Goal: Task Accomplishment & Management: Manage account settings

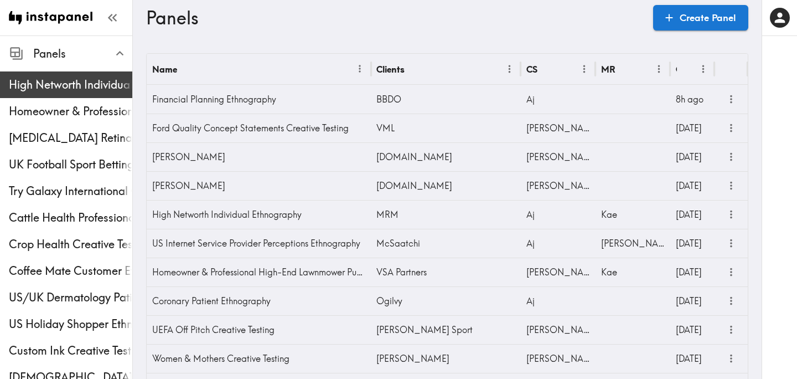
click at [47, 76] on span "High Networth Individual Ethnography" at bounding box center [70, 85] width 123 height 20
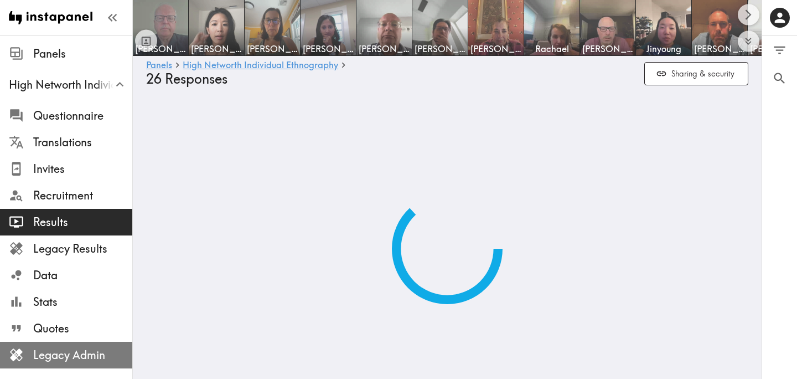
click at [64, 351] on span "Legacy Admin" at bounding box center [82, 354] width 99 height 15
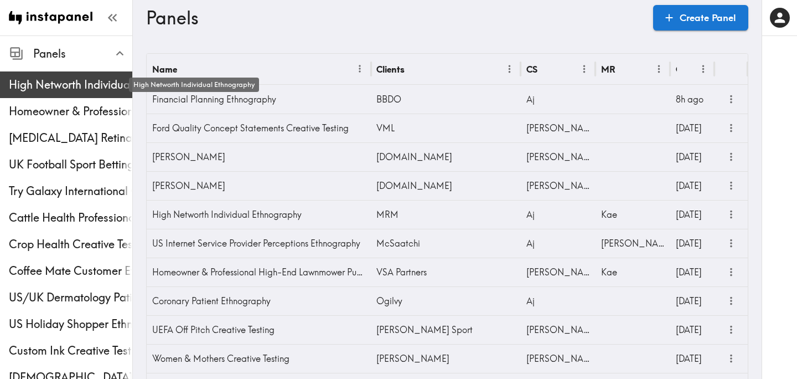
click at [94, 80] on span "High Networth Individual Ethnography" at bounding box center [70, 84] width 123 height 15
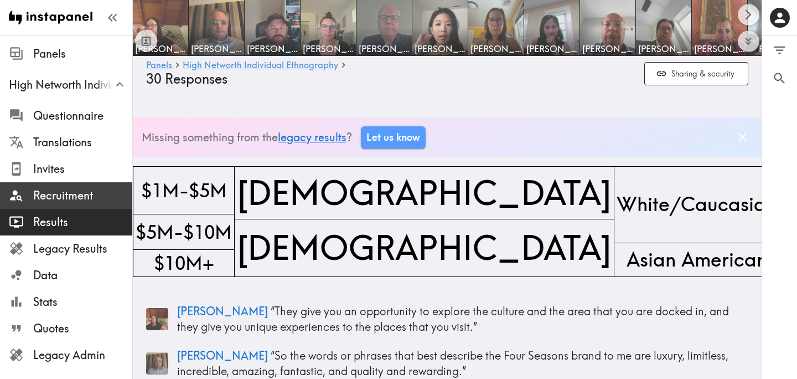
click at [66, 193] on span "Recruitment" at bounding box center [82, 195] width 99 height 15
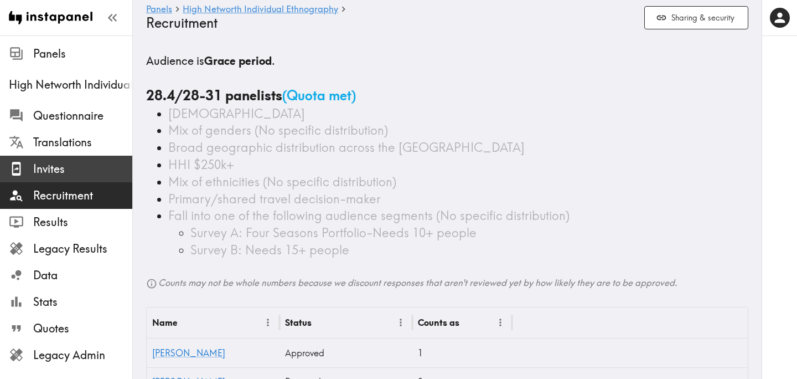
click at [60, 165] on span "Invites" at bounding box center [82, 168] width 99 height 15
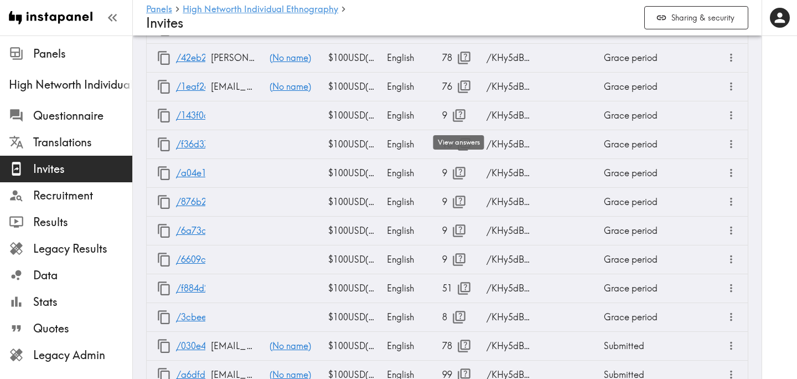
scroll to position [960, 0]
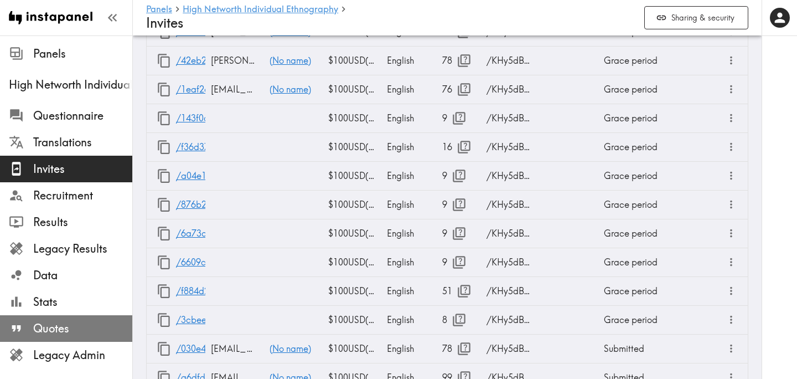
click at [79, 329] on span "Quotes" at bounding box center [82, 327] width 99 height 15
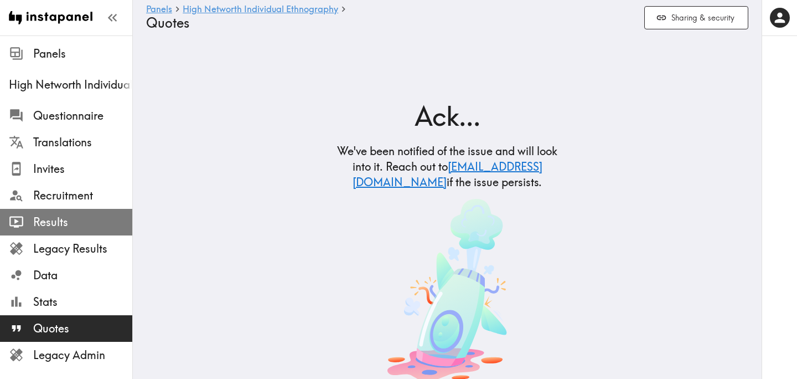
click at [93, 217] on span "Results" at bounding box center [82, 221] width 99 height 15
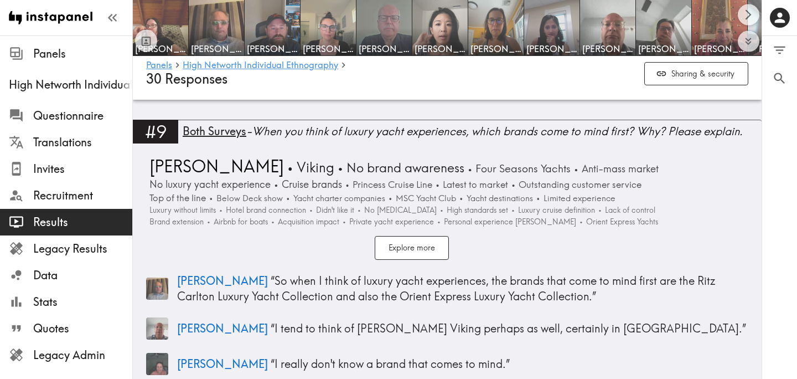
scroll to position [2120, 0]
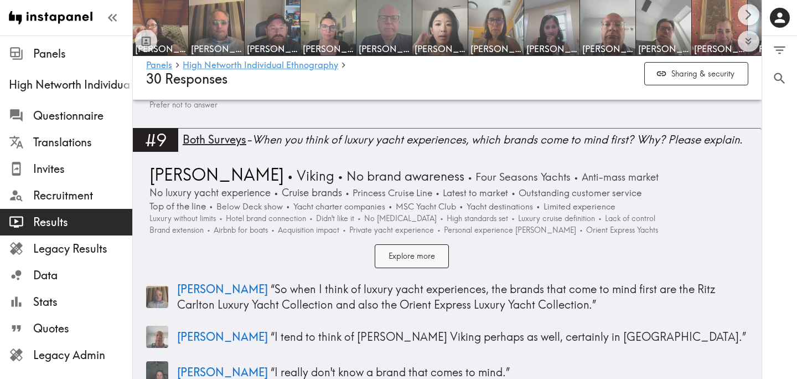
click at [387, 260] on button "Explore more" at bounding box center [412, 256] width 74 height 24
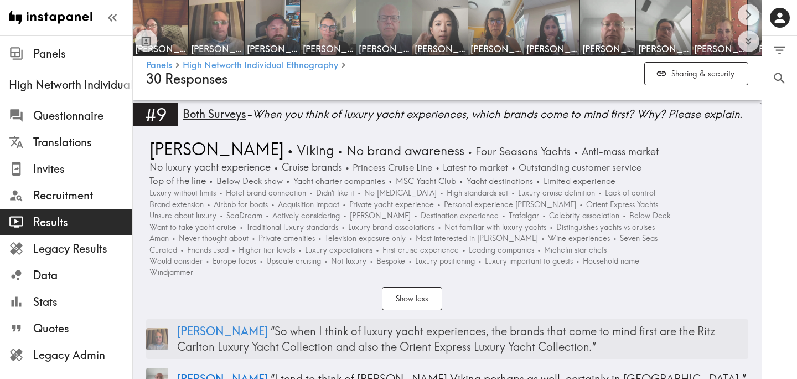
scroll to position [2145, 0]
click at [494, 122] on div "Both Surveys - When you think of luxury yacht experiences, which brands come to…" at bounding box center [472, 114] width 579 height 15
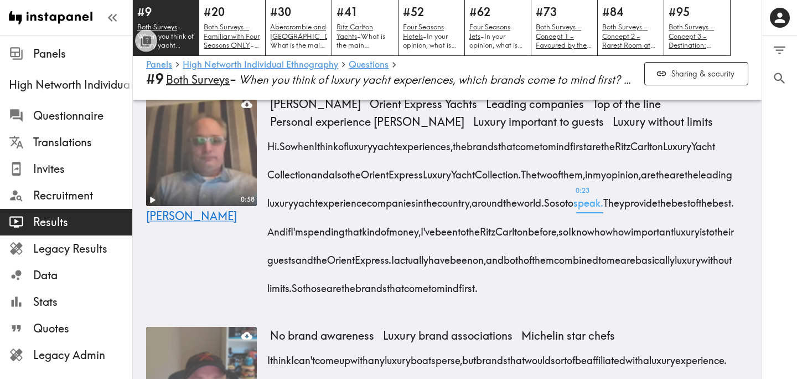
scroll to position [549, 0]
drag, startPoint x: 665, startPoint y: 167, endPoint x: 604, endPoint y: 192, distance: 65.3
click at [604, 192] on div "Hi. So when I think of luxury yacht experiences, the brands that come to mind f…" at bounding box center [509, 214] width 478 height 170
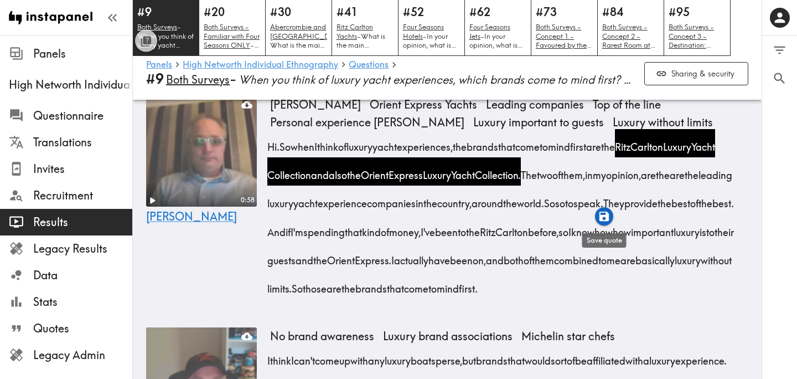
click at [602, 218] on icon "button" at bounding box center [604, 216] width 13 height 13
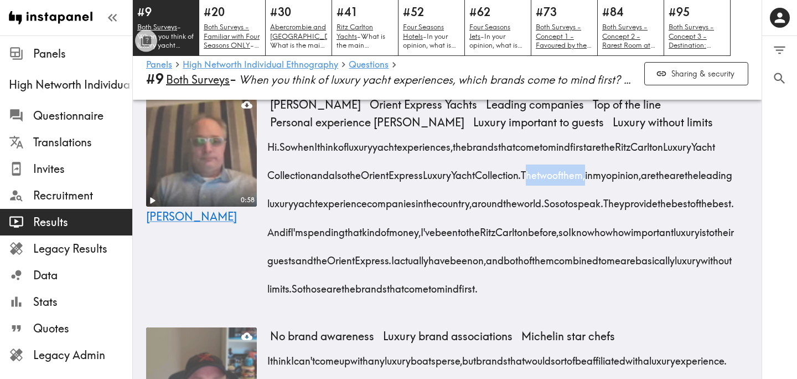
drag, startPoint x: 605, startPoint y: 194, endPoint x: 676, endPoint y: 201, distance: 70.6
click at [676, 201] on span "The two of them, in my opinion, are the are the leading luxury yacht experience…" at bounding box center [502, 189] width 465 height 42
click at [189, 303] on div "0:58 Paul" at bounding box center [201, 204] width 111 height 216
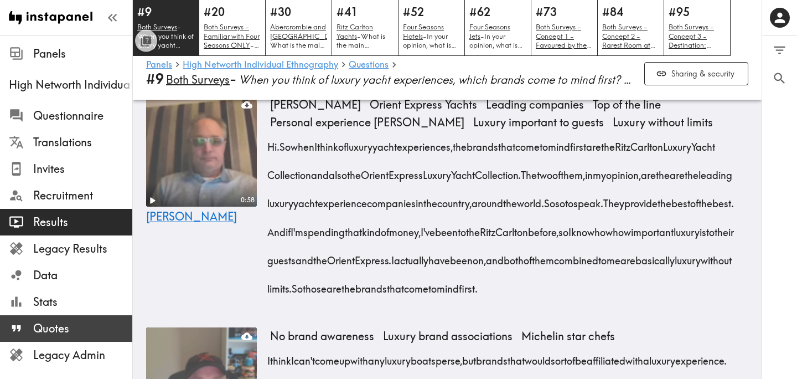
click at [65, 324] on span "Quotes" at bounding box center [82, 327] width 99 height 15
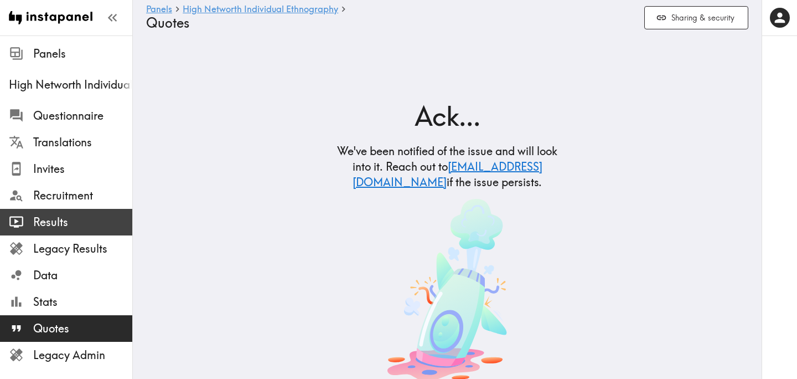
click at [62, 224] on span "Results" at bounding box center [82, 221] width 99 height 15
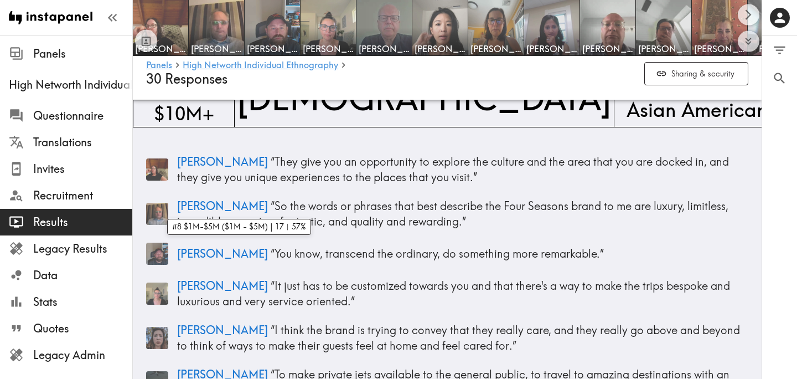
scroll to position [150, 0]
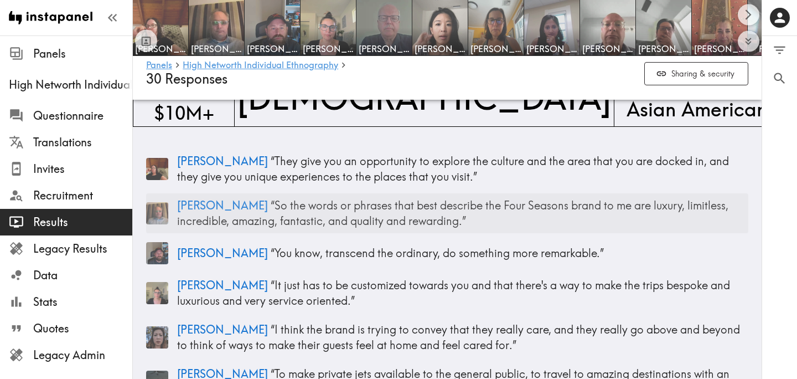
click at [459, 205] on p "Paul “ So the words or phrases that best describe the Four Seasons brand to me …" at bounding box center [462, 213] width 571 height 31
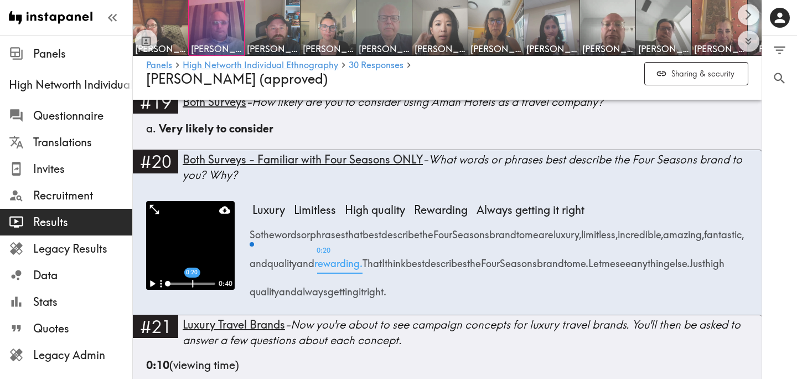
scroll to position [1739, 0]
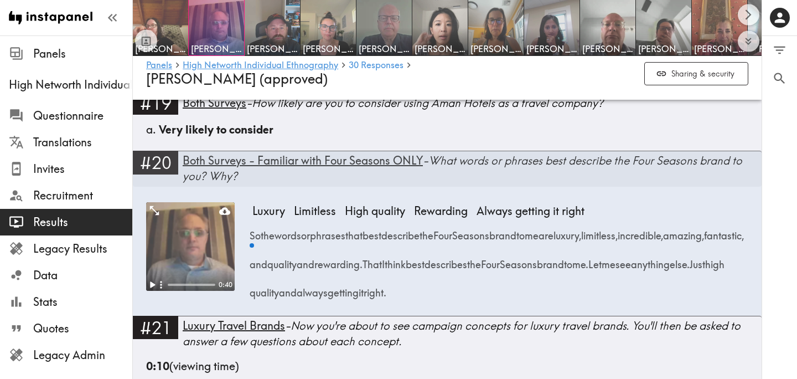
click at [535, 185] on div "Both Surveys - Familiar with Four Seasons ONLY - What words or phrases best des…" at bounding box center [472, 168] width 579 height 35
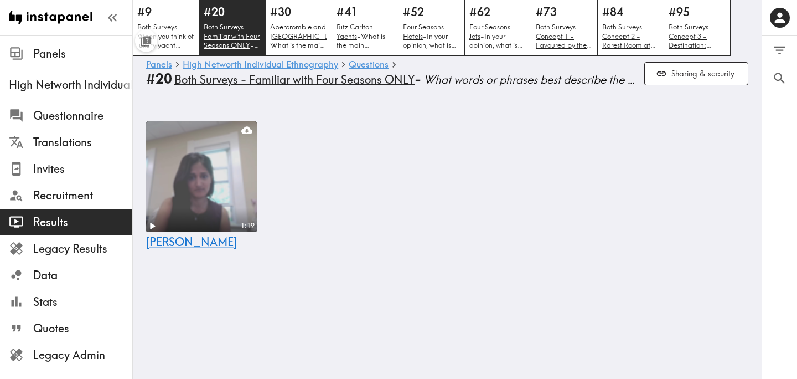
scroll to position [595, 0]
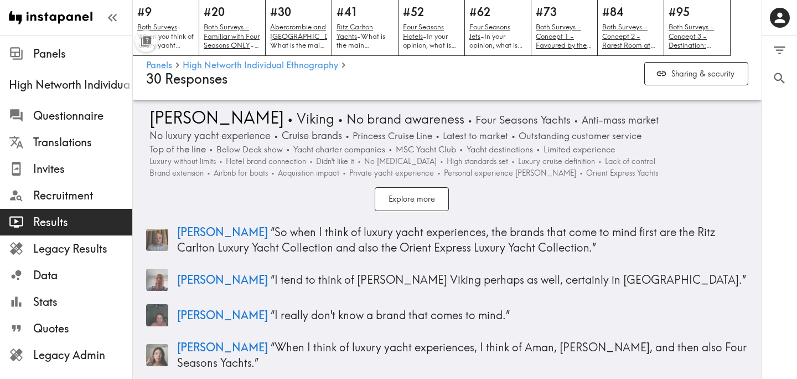
scroll to position [2098, 0]
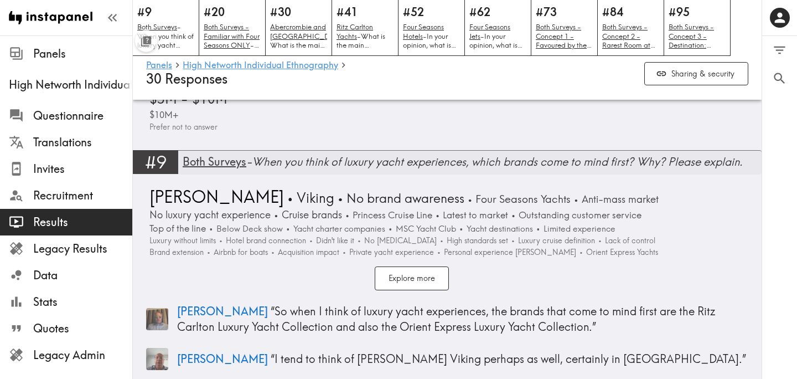
click at [362, 169] on div "Both Surveys - When you think of luxury yacht experiences, which brands come to…" at bounding box center [472, 161] width 579 height 15
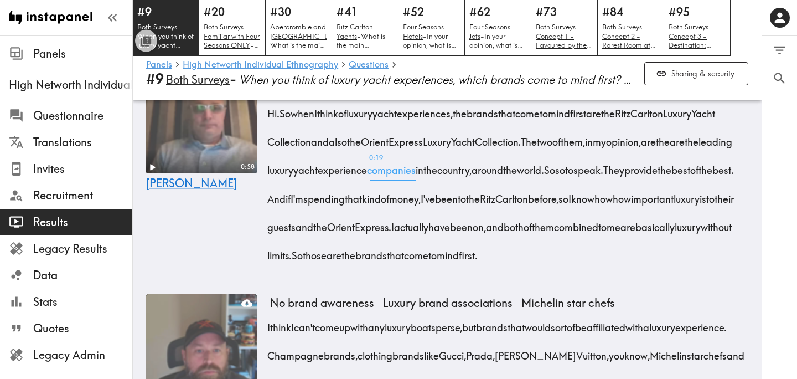
scroll to position [584, 0]
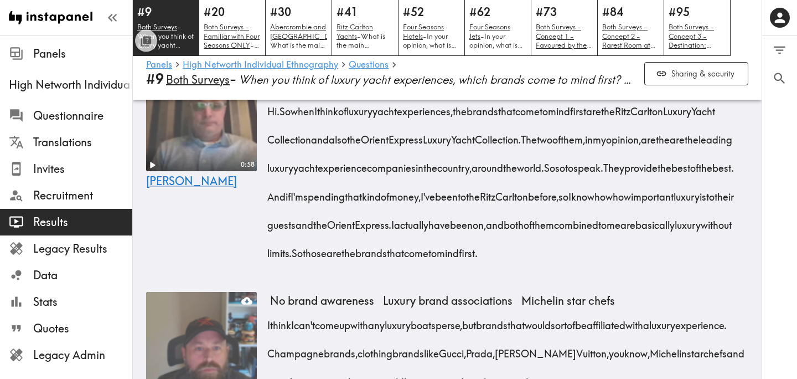
drag, startPoint x: 268, startPoint y: 218, endPoint x: 416, endPoint y: 220, distance: 147.2
click at [606, 174] on span "They provide the best of the best." at bounding box center [671, 167] width 131 height 14
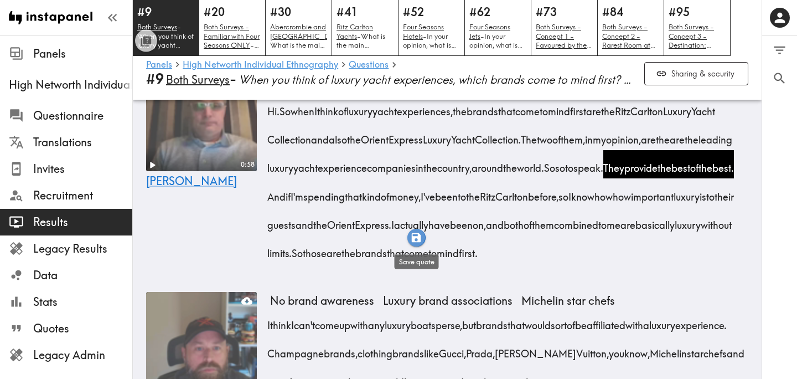
click at [416, 240] on icon "button" at bounding box center [416, 237] width 13 height 13
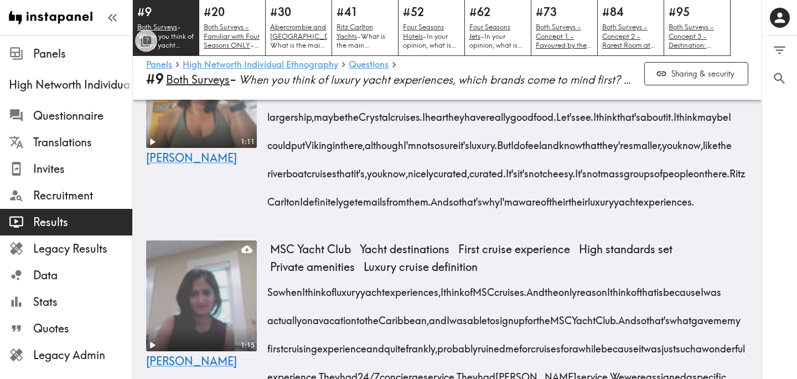
scroll to position [1459, 0]
drag, startPoint x: 601, startPoint y: 178, endPoint x: 655, endPoint y: 184, distance: 54.1
click at [655, 184] on div "Hey there. When I think of luxury yacht experiences, I definitely think of the …" at bounding box center [509, 141] width 478 height 142
drag, startPoint x: 715, startPoint y: 175, endPoint x: 485, endPoint y: 211, distance: 232.9
click at [485, 211] on div "Hey there. When I think of luxury yacht experiences, I definitely think of the …" at bounding box center [509, 141] width 478 height 142
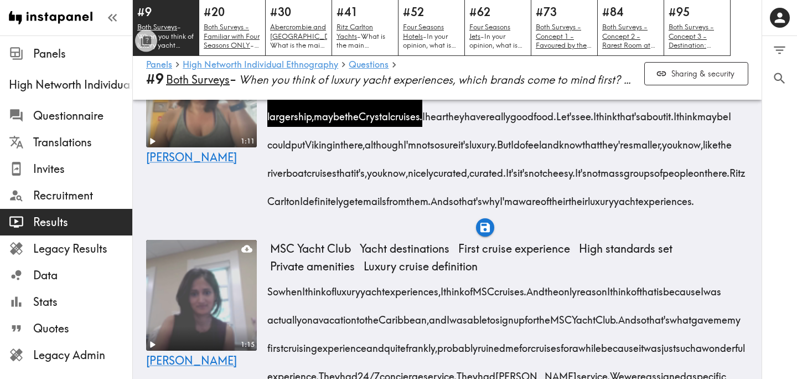
drag, startPoint x: 421, startPoint y: 236, endPoint x: 447, endPoint y: 239, distance: 25.7
click at [333, 155] on span "Viking" at bounding box center [319, 141] width 28 height 28
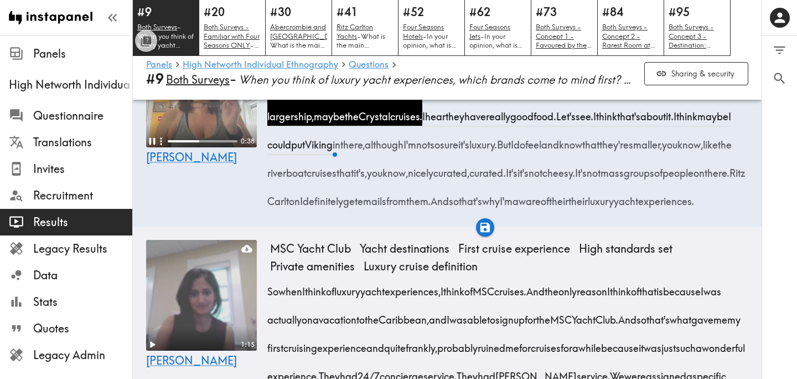
click at [201, 147] on video at bounding box center [201, 92] width 111 height 111
drag, startPoint x: 489, startPoint y: 237, endPoint x: 636, endPoint y: 239, distance: 147.2
click at [636, 151] on span "I think maybe I could put Viking in there, although I'm not so sure it's luxury." at bounding box center [502, 130] width 464 height 42
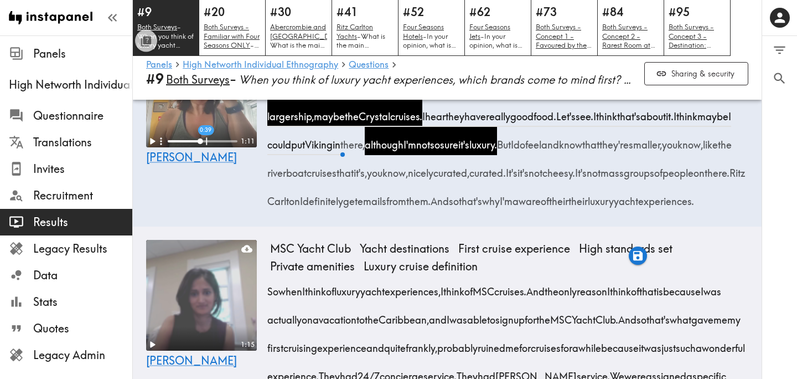
drag, startPoint x: 290, startPoint y: 262, endPoint x: 355, endPoint y: 271, distance: 65.4
click at [355, 179] on span "But I do feel and know that they're smaller, you know, like the riverboat cruis…" at bounding box center [502, 158] width 464 height 42
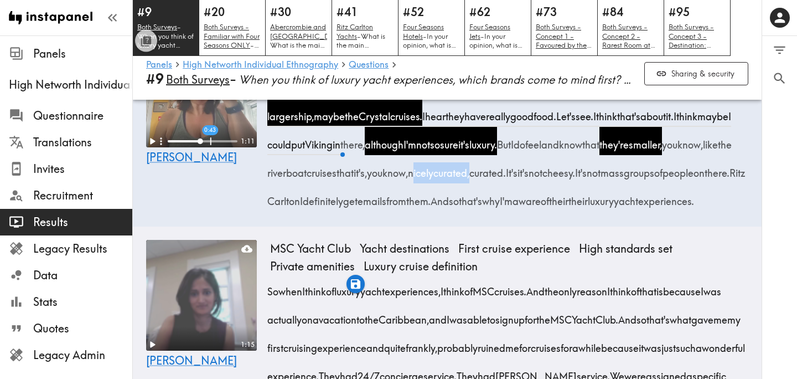
drag, startPoint x: 595, startPoint y: 263, endPoint x: 660, endPoint y: 268, distance: 64.4
click at [660, 179] on span "But I do feel and know that they're smaller, you know, like the riverboat cruis…" at bounding box center [502, 158] width 464 height 42
drag, startPoint x: 269, startPoint y: 292, endPoint x: 494, endPoint y: 293, distance: 225.2
click at [494, 211] on div "Hey there. When I think of luxury yacht experiences, I definitely think of the …" at bounding box center [509, 141] width 478 height 142
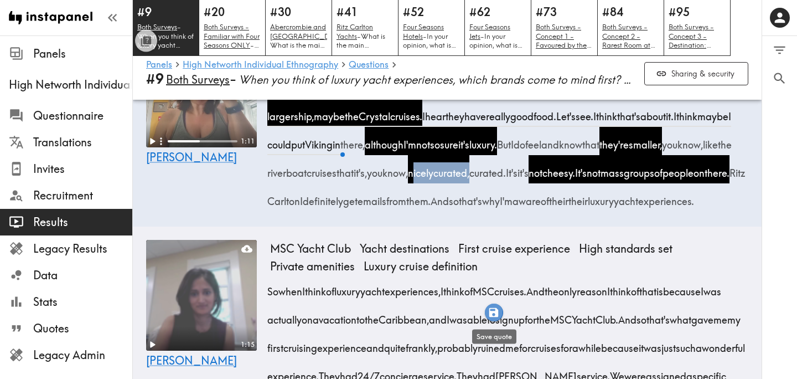
click at [494, 312] on icon "button" at bounding box center [493, 311] width 9 height 9
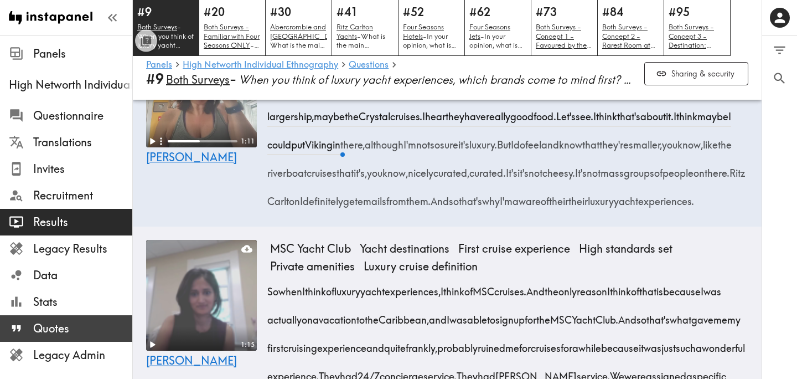
click at [77, 324] on span "Quotes" at bounding box center [82, 327] width 99 height 15
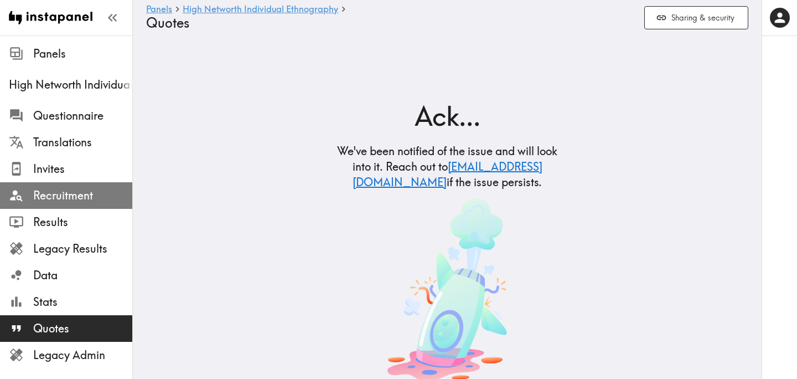
click at [80, 191] on span "Recruitment" at bounding box center [82, 195] width 99 height 15
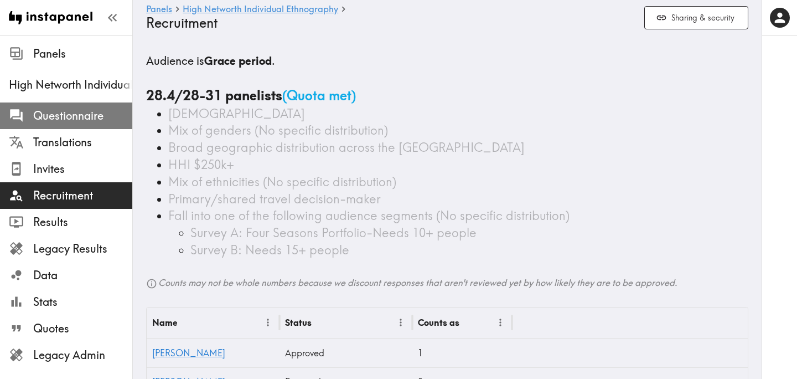
click at [69, 117] on span "Questionnaire" at bounding box center [82, 115] width 99 height 15
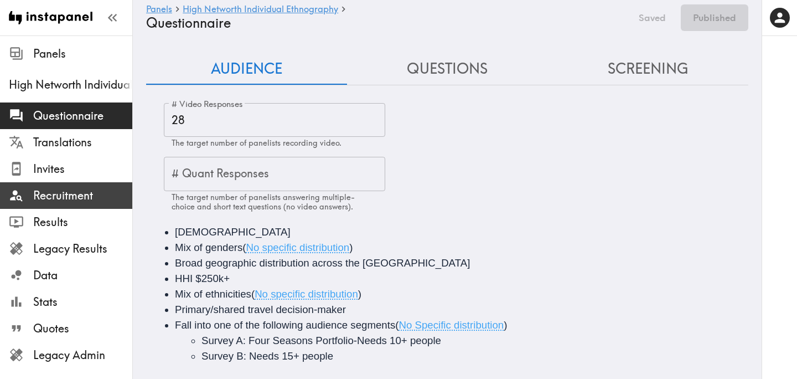
click at [100, 195] on span "Recruitment" at bounding box center [82, 195] width 99 height 15
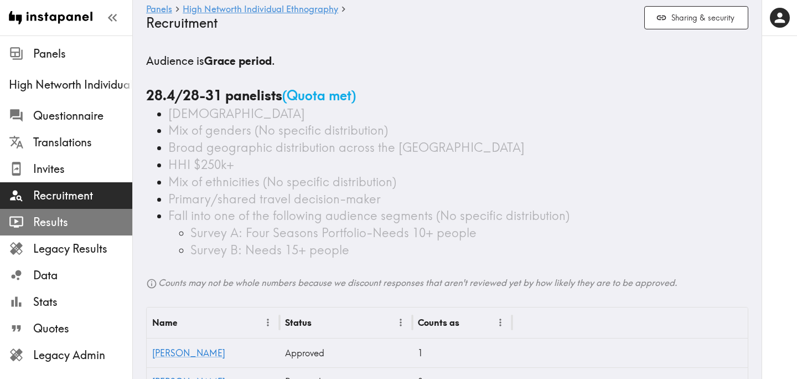
click at [94, 219] on span "Results" at bounding box center [82, 221] width 99 height 15
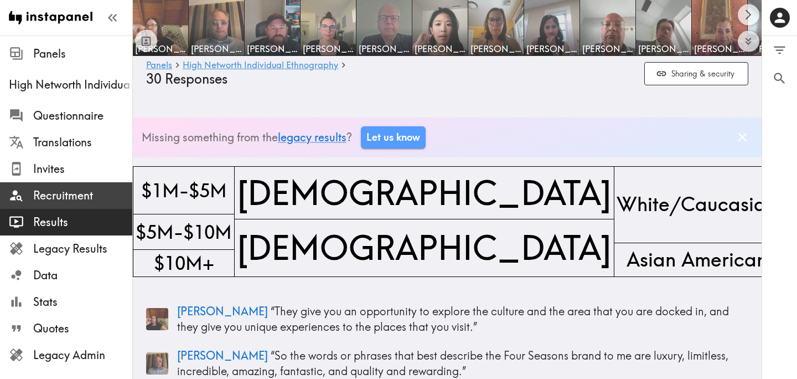
click at [94, 195] on span "Recruitment" at bounding box center [82, 195] width 99 height 15
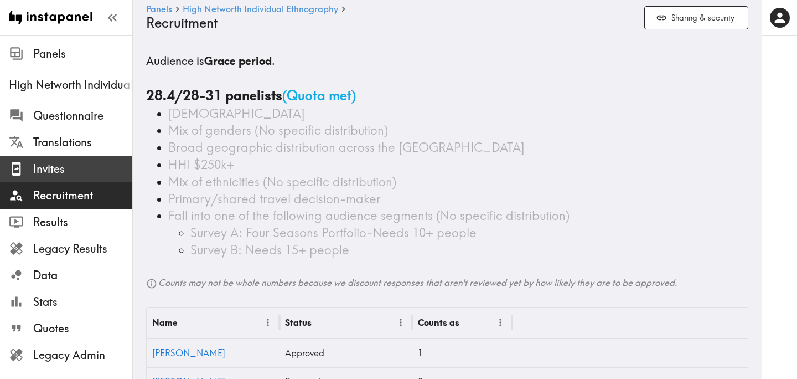
click at [81, 177] on span "Invites" at bounding box center [82, 169] width 99 height 20
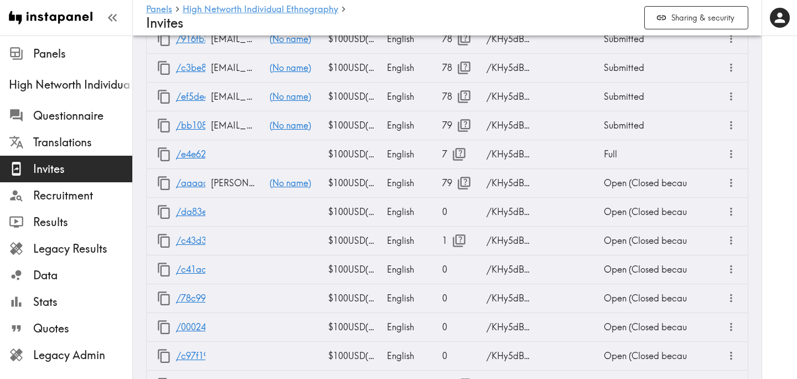
scroll to position [2094, 0]
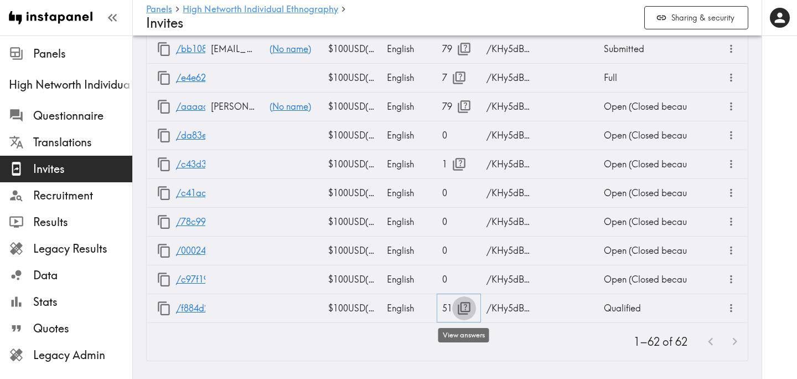
click at [463, 306] on icon "button" at bounding box center [464, 308] width 15 height 15
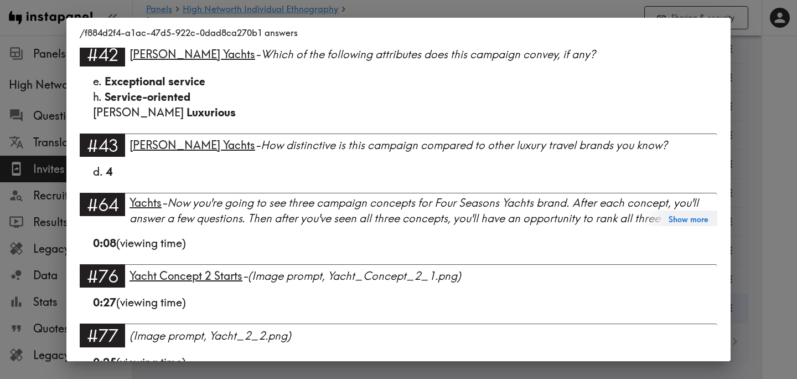
scroll to position [3103, 0]
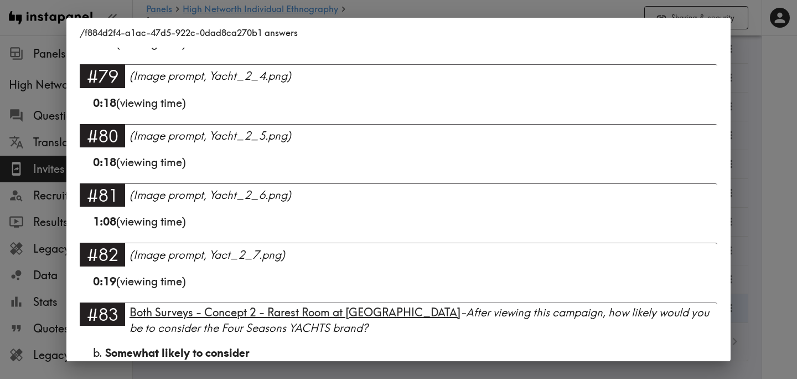
click at [756, 136] on div "/f884d2f4-a1ac-47d5-922c-0dad8ca270b1 answers Language English #1 There is a ne…" at bounding box center [398, 189] width 797 height 379
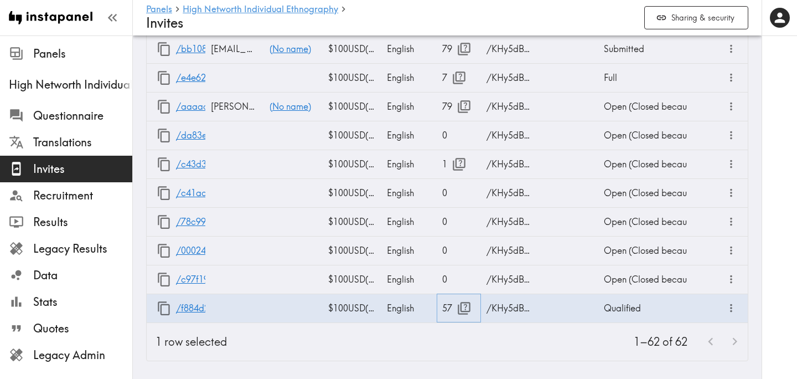
scroll to position [887, 0]
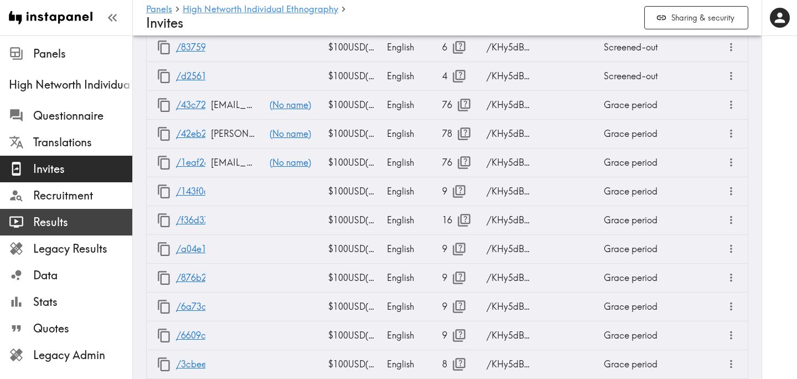
click at [78, 217] on span "Results" at bounding box center [82, 221] width 99 height 15
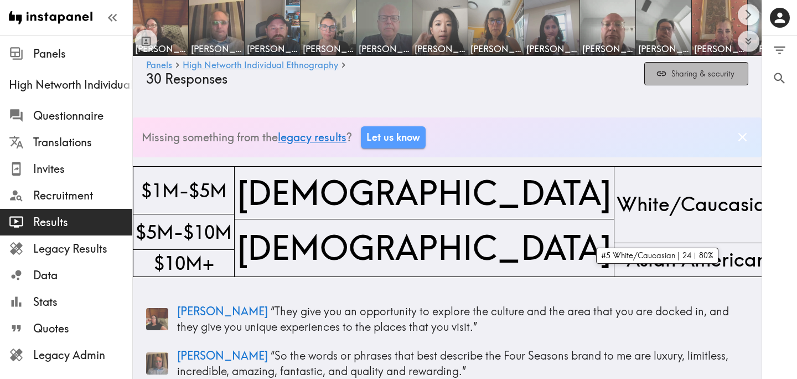
click at [714, 75] on button "Sharing & security" at bounding box center [696, 74] width 104 height 24
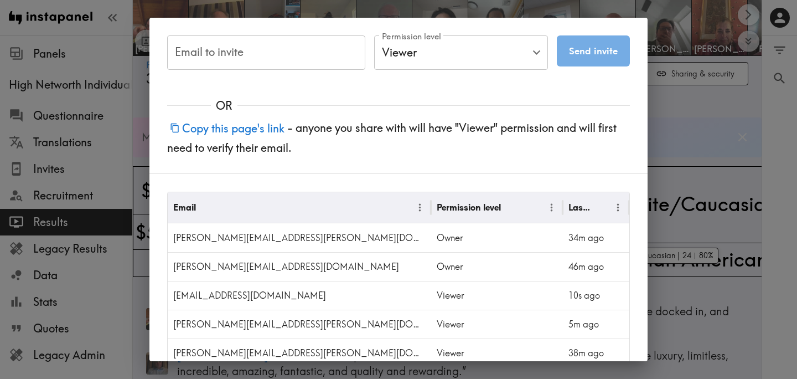
click at [267, 127] on button "Copy this page's link" at bounding box center [227, 128] width 120 height 24
click at [691, 149] on div "Email to invite Email to invite Permission level Viewer Viewer Permission level…" at bounding box center [398, 189] width 797 height 379
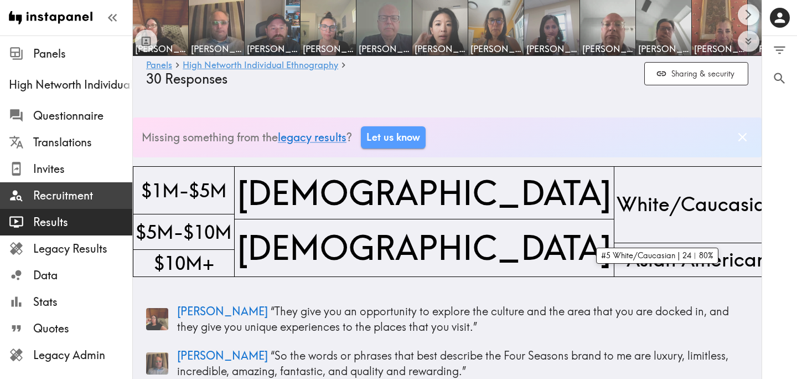
click at [71, 199] on span "Recruitment" at bounding box center [82, 195] width 99 height 15
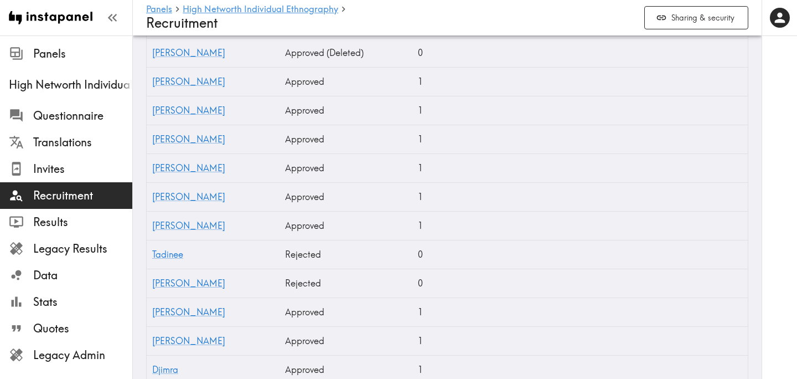
scroll to position [1051, 0]
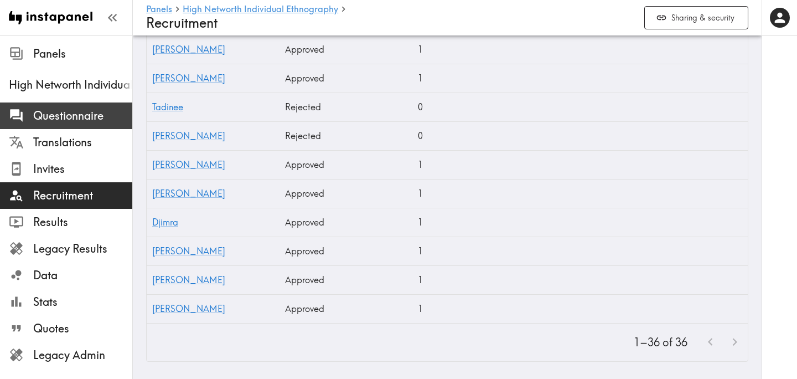
click at [107, 111] on span "Questionnaire" at bounding box center [82, 115] width 99 height 15
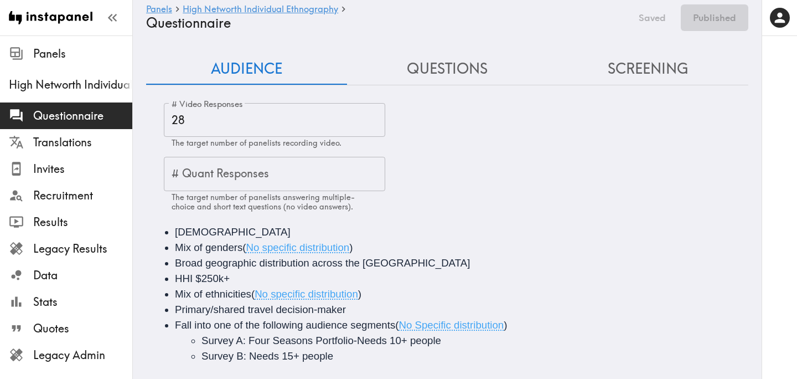
click at [451, 71] on button "Questions" at bounding box center [447, 69] width 201 height 32
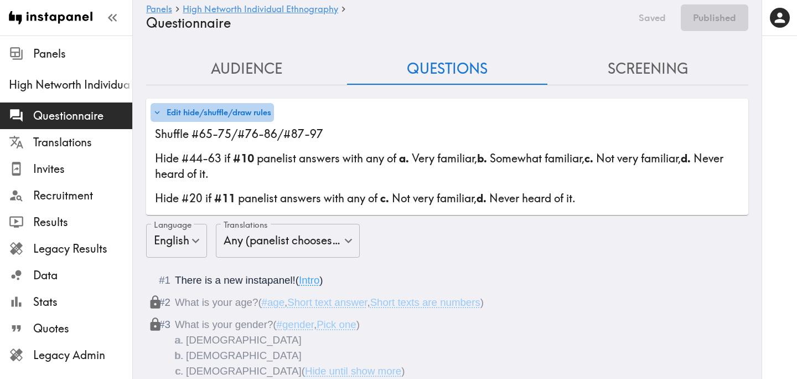
click at [240, 118] on button "Edit hide/shuffle/draw rules" at bounding box center [212, 112] width 123 height 19
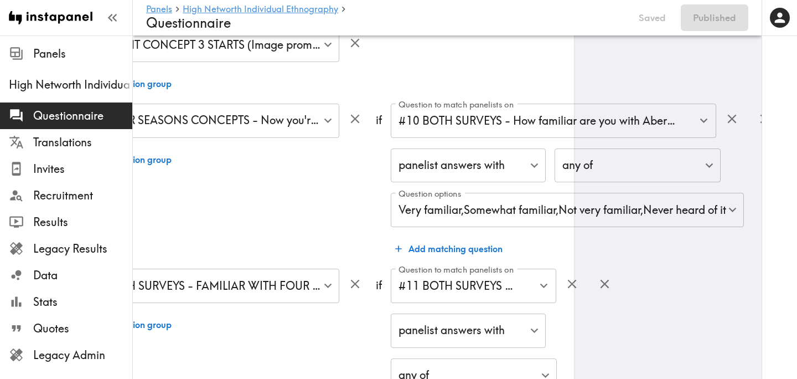
scroll to position [0, 203]
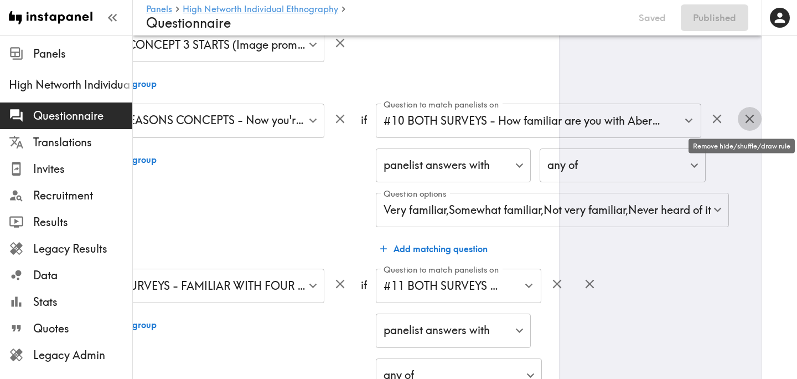
click at [753, 120] on icon "button" at bounding box center [749, 118] width 15 height 15
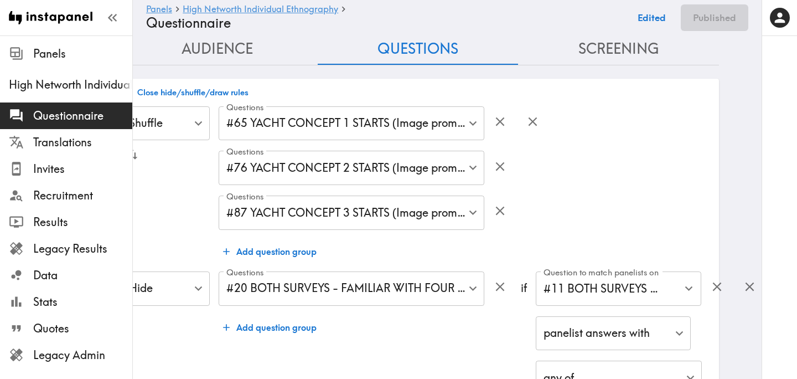
scroll to position [0, 0]
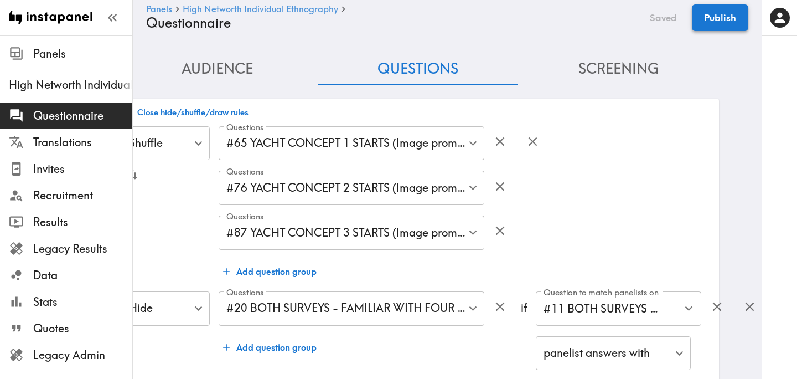
click at [717, 25] on button "Publish" at bounding box center [720, 17] width 56 height 27
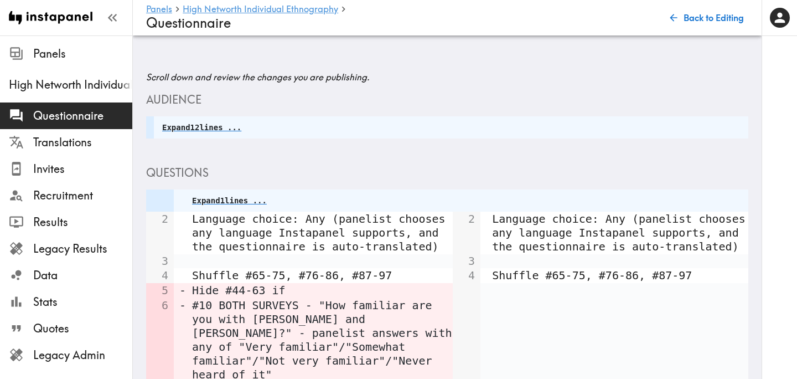
scroll to position [288, 0]
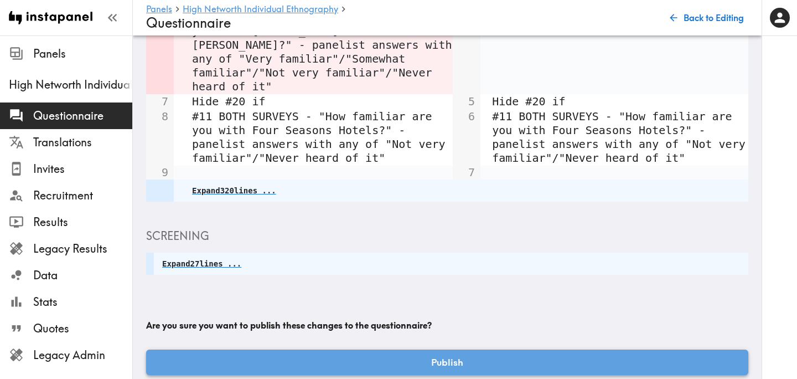
click at [417, 349] on button "Publish" at bounding box center [447, 361] width 602 height 25
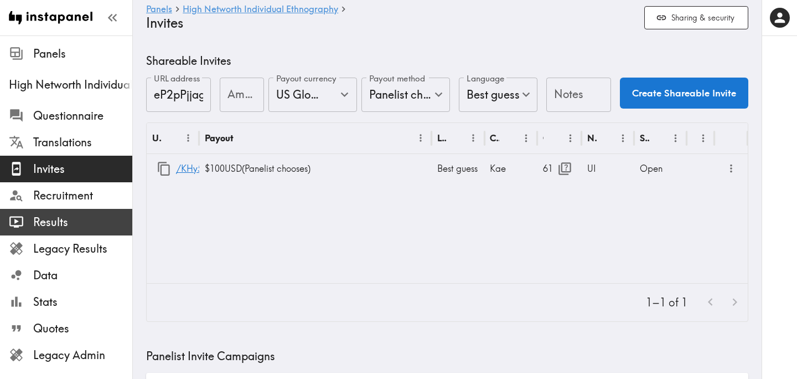
click at [71, 226] on span "Results" at bounding box center [82, 221] width 99 height 15
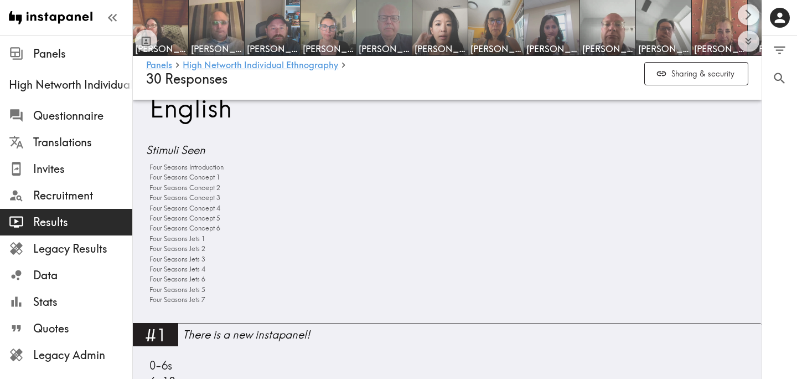
scroll to position [574, 0]
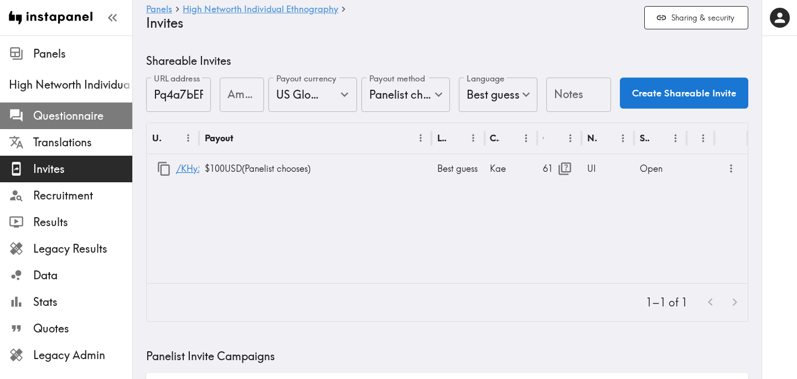
click at [81, 113] on span "Questionnaire" at bounding box center [82, 115] width 99 height 15
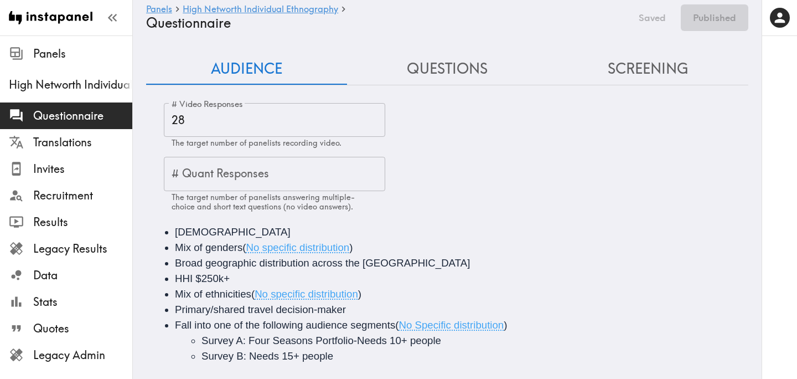
click at [446, 72] on button "Questions" at bounding box center [447, 69] width 201 height 32
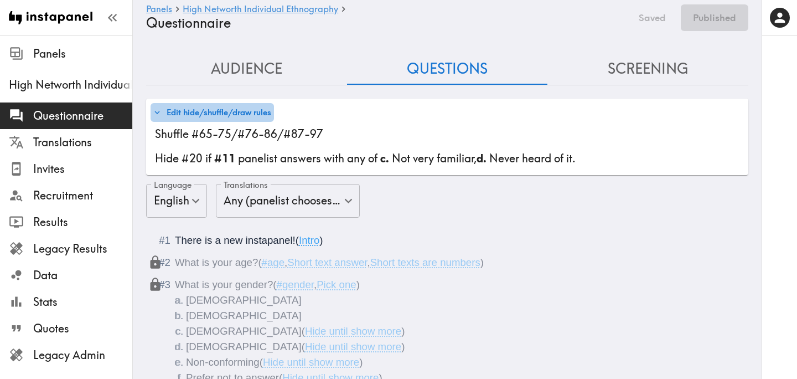
click at [221, 110] on button "Edit hide/shuffle/draw rules" at bounding box center [212, 112] width 123 height 19
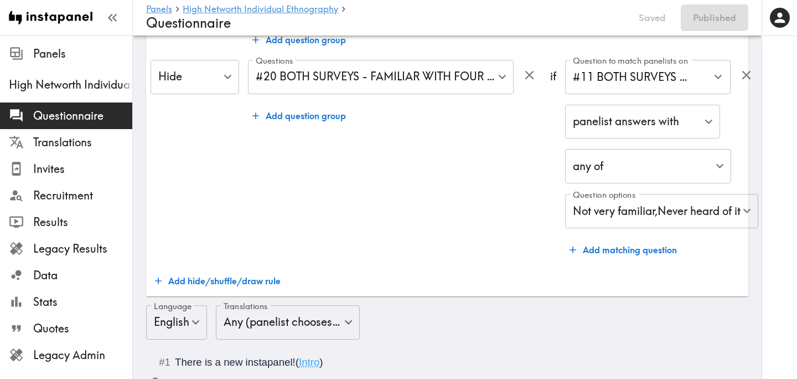
scroll to position [236, 0]
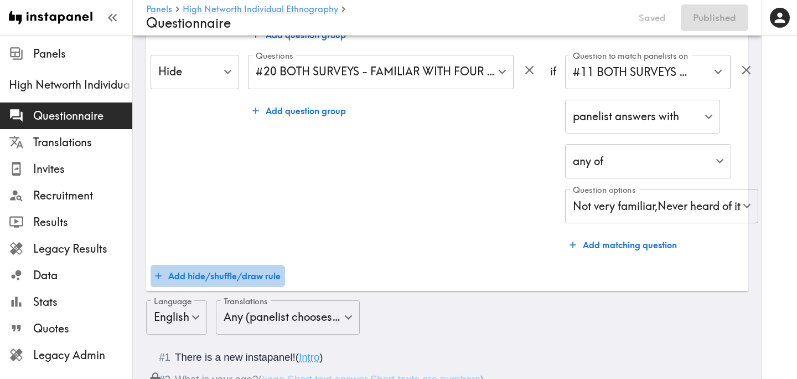
click at [251, 274] on button "Add hide/shuffle/draw rule" at bounding box center [218, 276] width 134 height 22
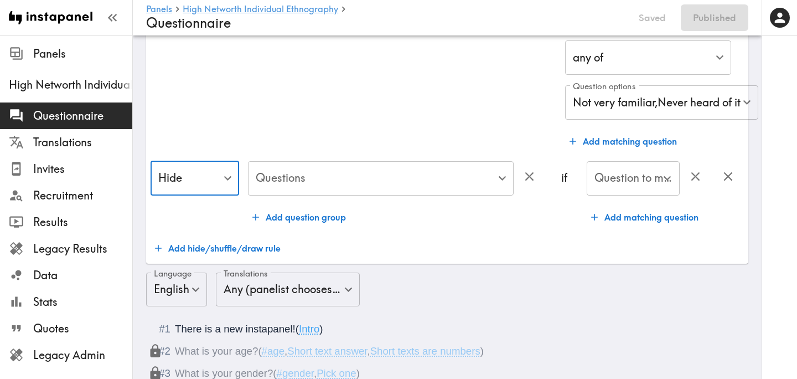
scroll to position [340, 0]
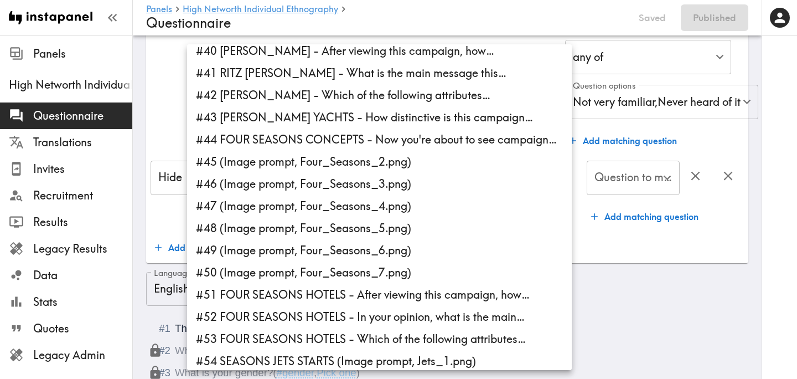
scroll to position [878, 0]
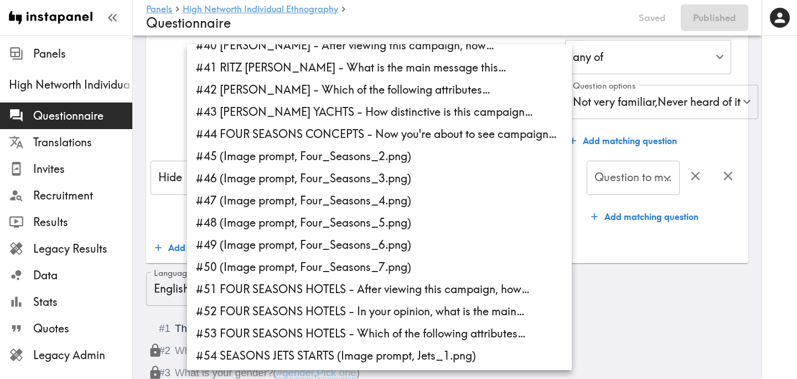
click at [360, 129] on li "#44 FOUR SEASONS CONCEPTS - Now you're about to see campaign…" at bounding box center [379, 134] width 385 height 22
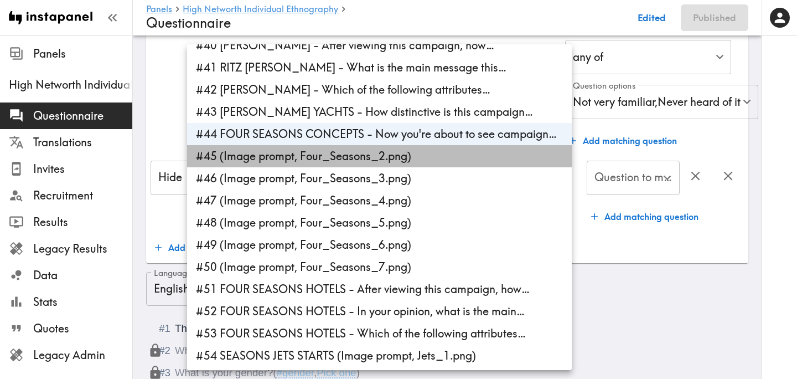
click at [361, 154] on li "#45 (Image prompt, Four_Seasons_2.png)" at bounding box center [379, 156] width 385 height 22
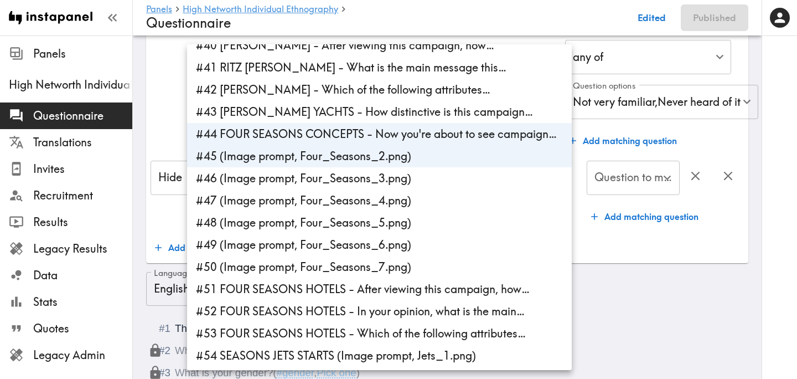
click at [365, 179] on li "#46 (Image prompt, Four_Seasons_3.png)" at bounding box center [379, 178] width 385 height 22
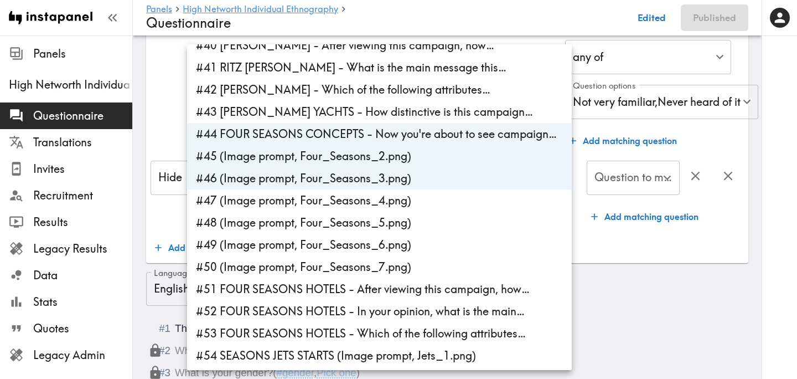
click at [365, 199] on li "#47 (Image prompt, Four_Seasons_4.png)" at bounding box center [379, 200] width 385 height 22
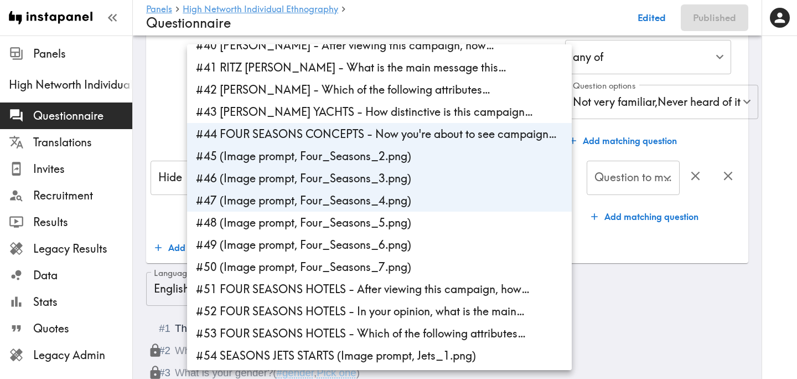
click at [374, 224] on li "#48 (Image prompt, Four_Seasons_5.png)" at bounding box center [379, 222] width 385 height 22
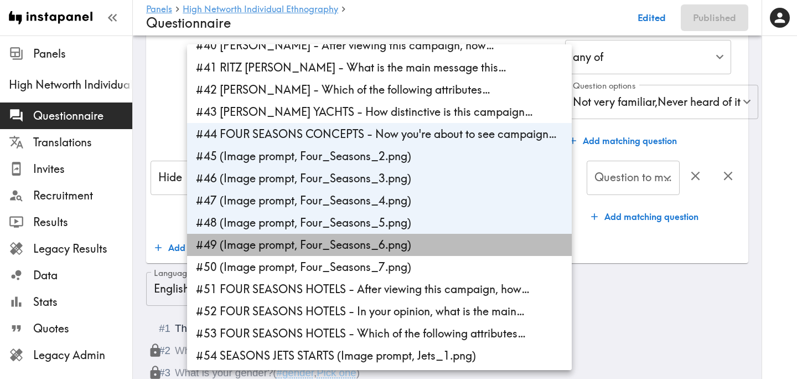
click at [374, 248] on li "#49 (Image prompt, Four_Seasons_6.png)" at bounding box center [379, 245] width 385 height 22
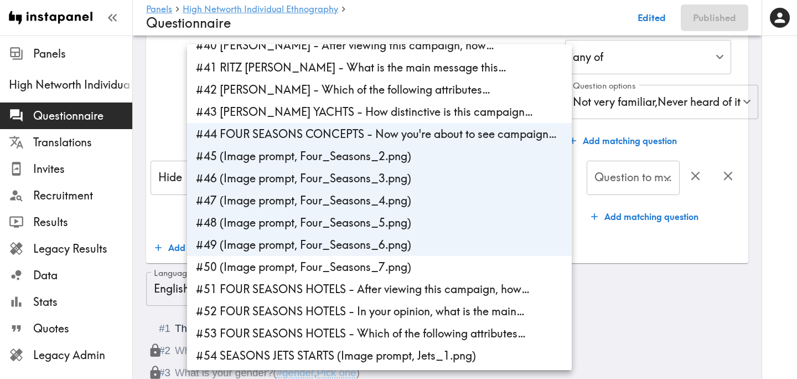
click at [374, 269] on li "#50 (Image prompt, Four_Seasons_7.png)" at bounding box center [379, 267] width 385 height 22
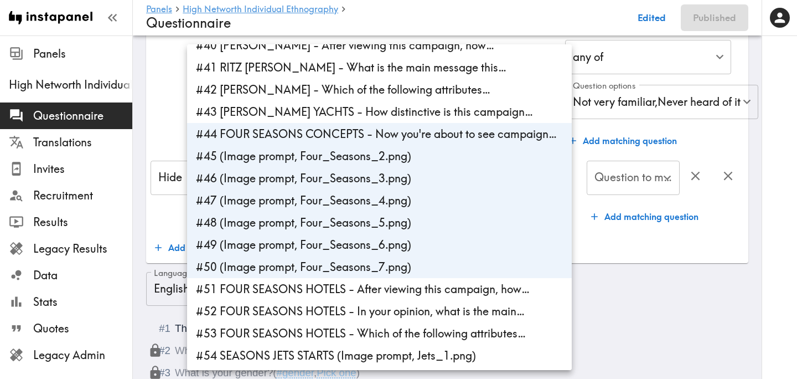
click at [381, 285] on li "#51 FOUR SEASONS HOTELS - After viewing this campaign, how…" at bounding box center [379, 289] width 385 height 22
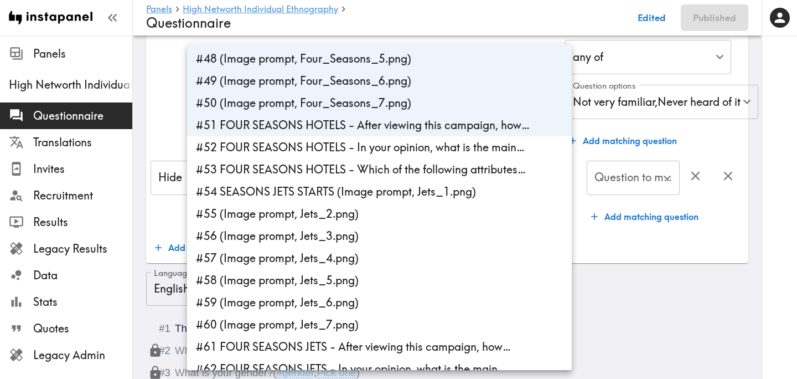
scroll to position [1050, 0]
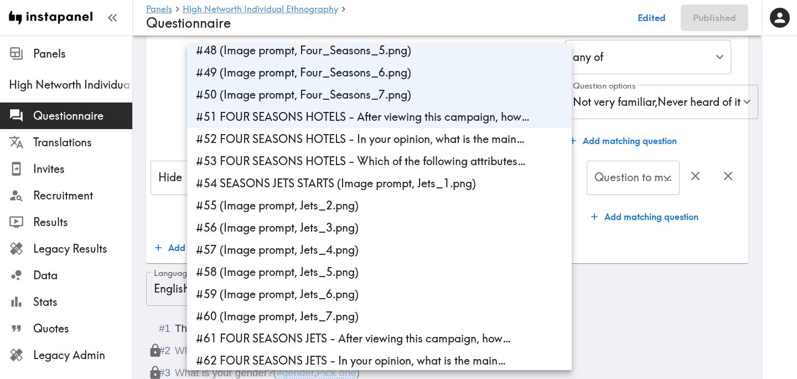
click at [399, 140] on li "#52 FOUR SEASONS HOTELS - In your opinion, what is the main…" at bounding box center [379, 139] width 385 height 22
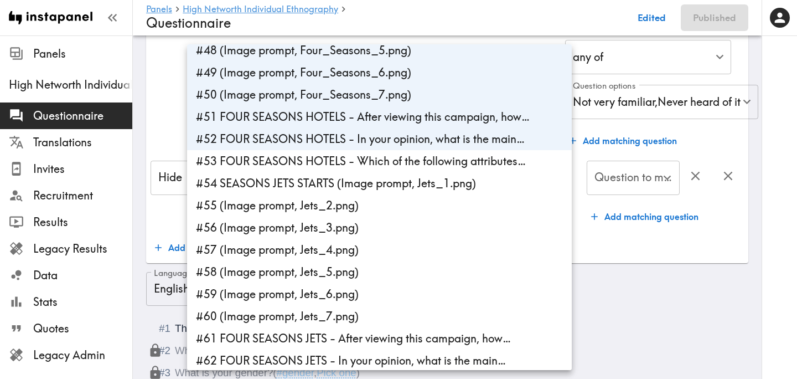
click at [399, 167] on li "#53 FOUR SEASONS HOTELS - Which of the following attributes…" at bounding box center [379, 161] width 385 height 22
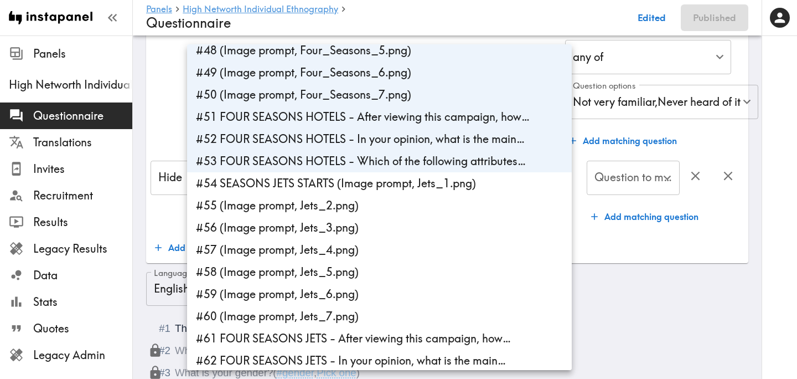
click at [399, 190] on li "#54 SEASONS JETS STARTS (Image prompt, Jets_1.png)" at bounding box center [379, 183] width 385 height 22
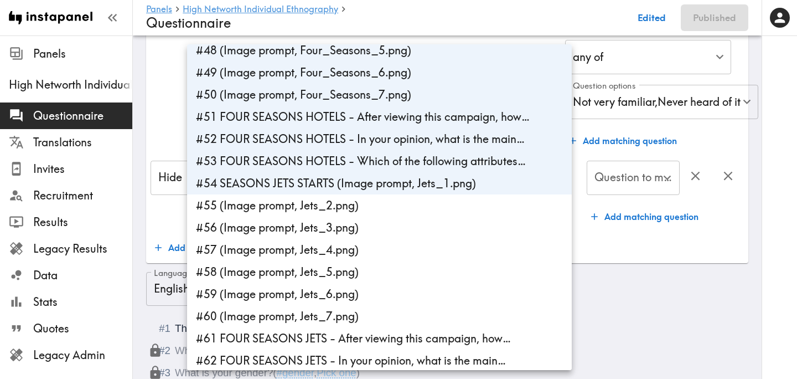
click at [395, 211] on li "#55 (Image prompt, Jets_2.png)" at bounding box center [379, 205] width 385 height 22
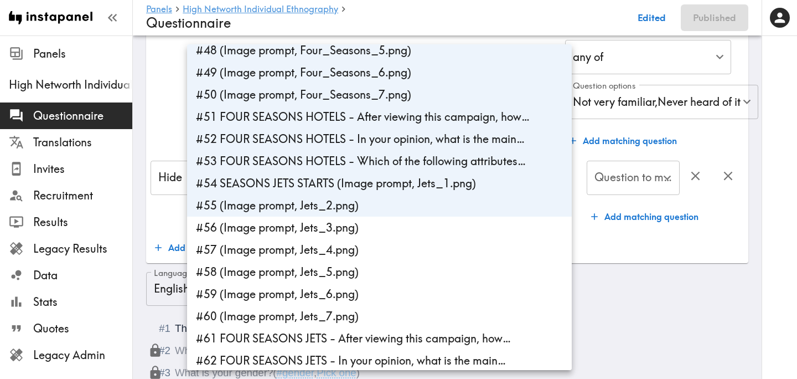
click at [395, 237] on li "#56 (Image prompt, Jets_3.png)" at bounding box center [379, 227] width 385 height 22
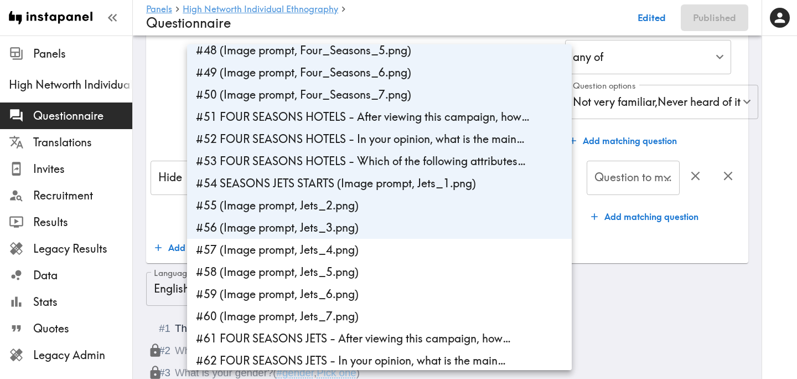
click at [397, 254] on li "#57 (Image prompt, Jets_4.png)" at bounding box center [379, 250] width 385 height 22
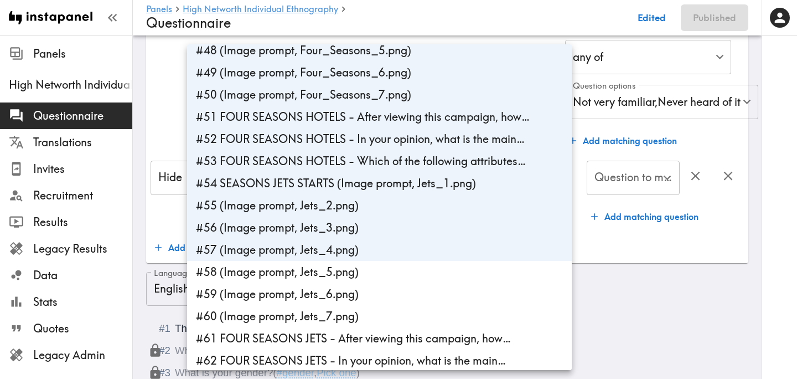
click at [397, 278] on li "#58 (Image prompt, Jets_5.png)" at bounding box center [379, 272] width 385 height 22
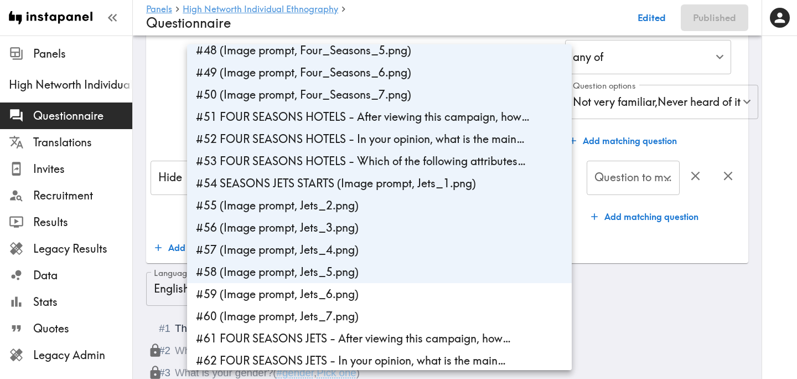
click at [397, 302] on li "#59 (Image prompt, Jets_6.png)" at bounding box center [379, 294] width 385 height 22
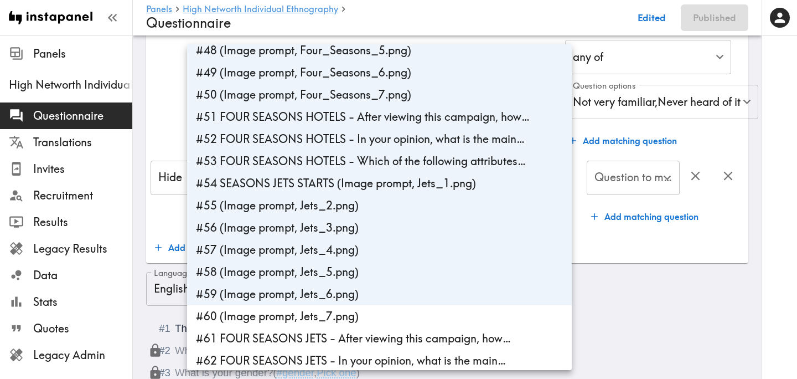
click at [397, 319] on li "#60 (Image prompt, Jets_7.png)" at bounding box center [379, 316] width 385 height 22
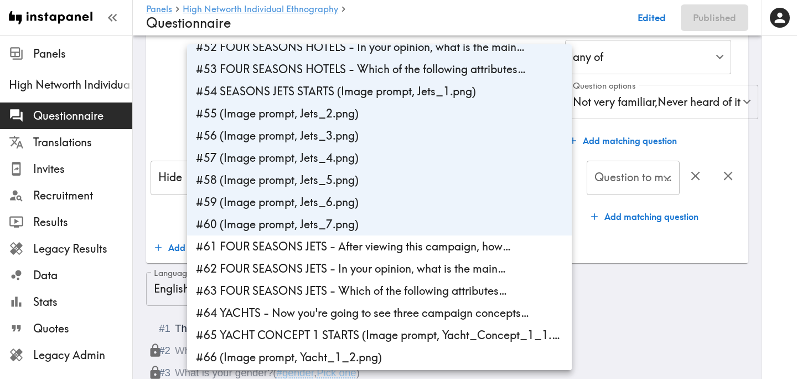
scroll to position [1224, 0]
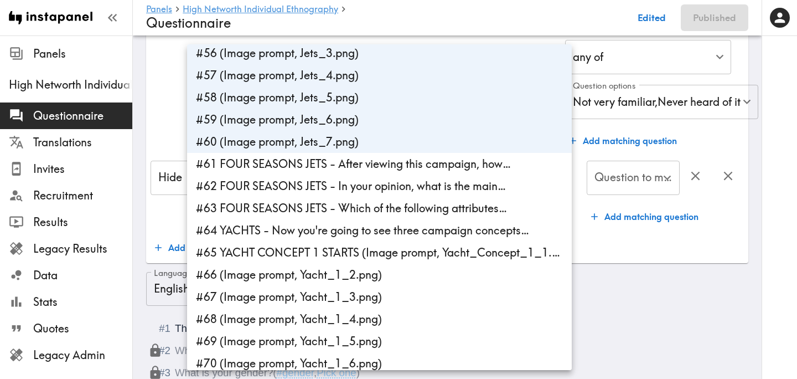
click at [367, 167] on li "#61 FOUR SEASONS JETS - After viewing this campaign, how…" at bounding box center [379, 164] width 385 height 22
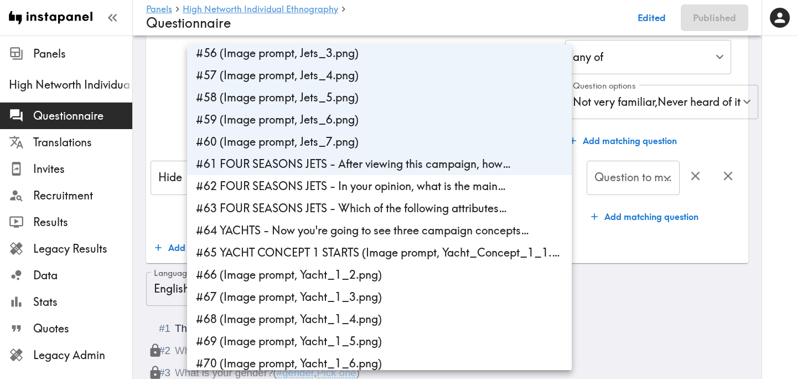
click at [368, 188] on li "#62 FOUR SEASONS JETS - In your opinion, what is the main…" at bounding box center [379, 186] width 385 height 22
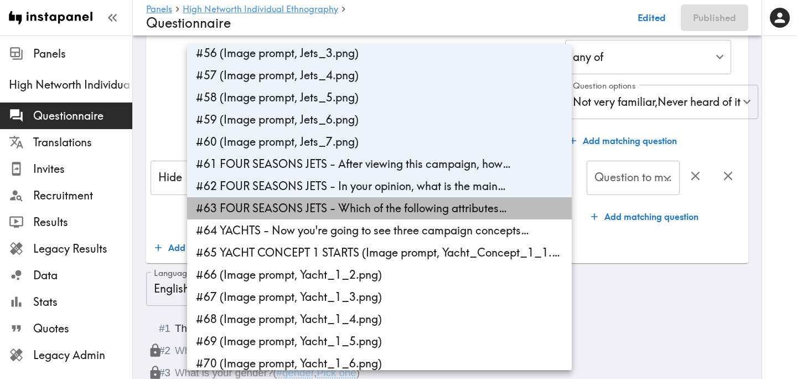
click at [368, 210] on li "#63 FOUR SEASONS JETS - Which of the following attributes…" at bounding box center [379, 208] width 385 height 22
type input "f0926cff-cd7c-4bfa-b16f-a99a52709675,deaa9352-62d1-434b-81ef-c5247c458ec8,fe06c…"
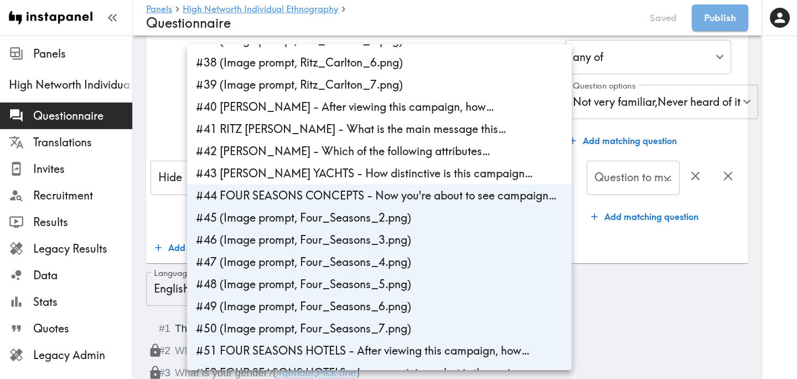
scroll to position [804, 0]
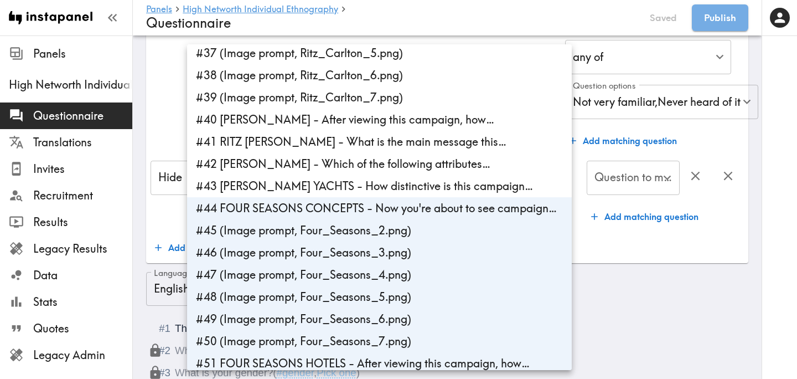
click at [157, 127] on div at bounding box center [398, 189] width 797 height 379
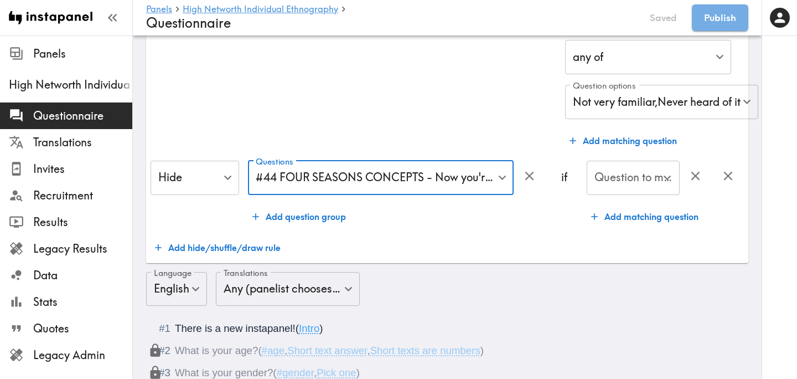
click at [628, 188] on input "Question to match panelists on" at bounding box center [625, 177] width 66 height 24
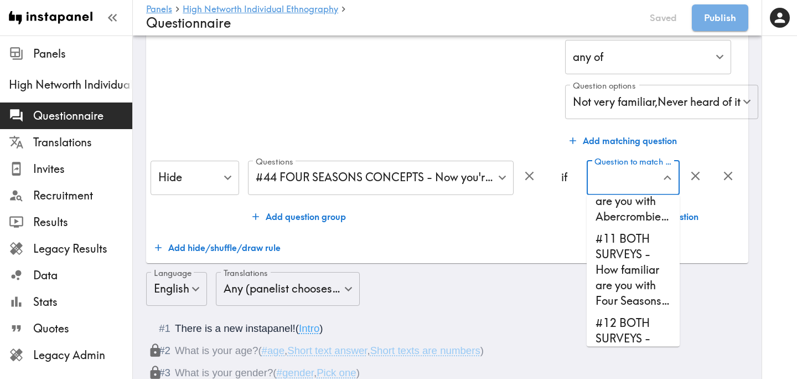
scroll to position [491, 0]
click at [626, 213] on li "#10 BOTH SURVEYS - How familiar are you with Abercrombie…" at bounding box center [633, 184] width 93 height 84
type input "#10 BOTH SURVEYS - How familiar are you with Abercrombie…"
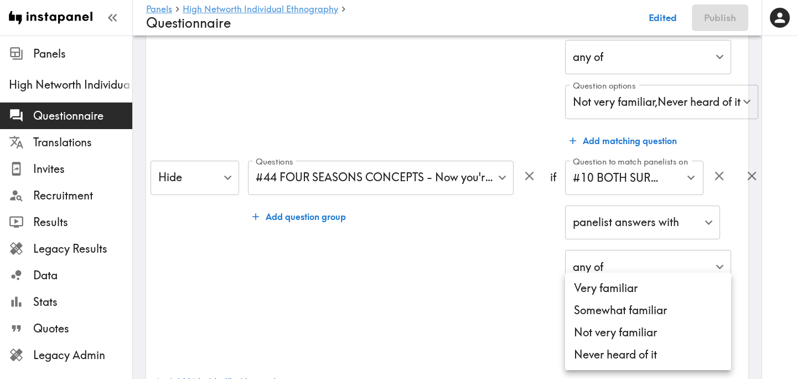
click at [590, 290] on li "Very familiar" at bounding box center [648, 288] width 166 height 22
click at [590, 307] on li "Somewhat familiar" at bounding box center [648, 310] width 166 height 22
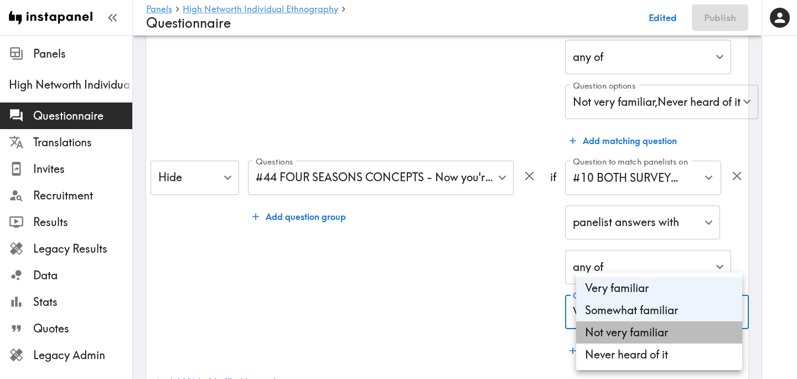
click at [593, 334] on li "Not very familiar" at bounding box center [659, 332] width 166 height 22
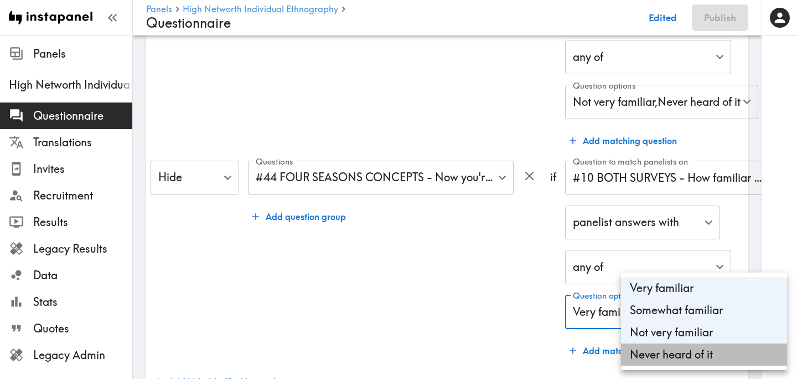
click at [648, 355] on li "Never heard of it" at bounding box center [704, 354] width 166 height 22
type input "1c75a1f4-3d4f-4a79-9002-67aae9e03b79,89a4db85-4938-4be4-ae0a-9941c4f6b4bd,c1e1f…"
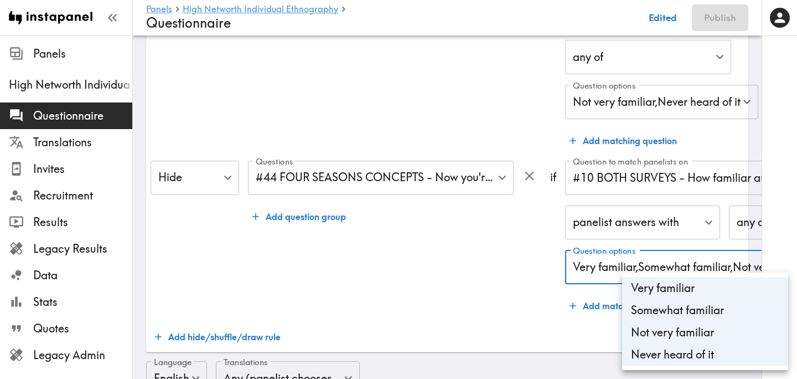
click at [412, 298] on div at bounding box center [398, 189] width 797 height 379
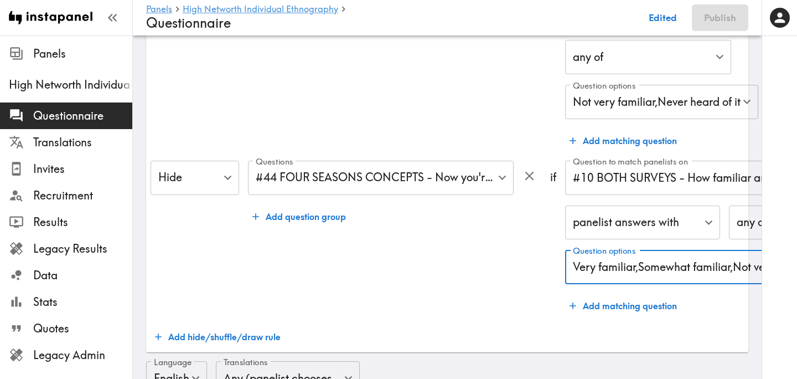
click at [425, 267] on div "Questions #44 FOUR SEASONS CONCEPTS - Now you're about to see campaign… , #45 (…" at bounding box center [394, 238] width 293 height 156
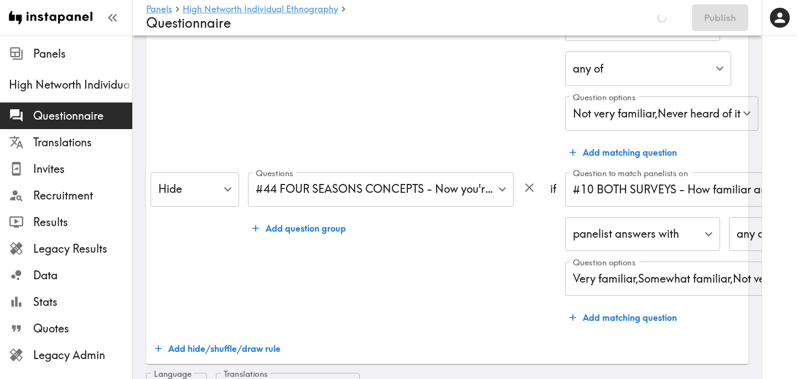
scroll to position [0, 0]
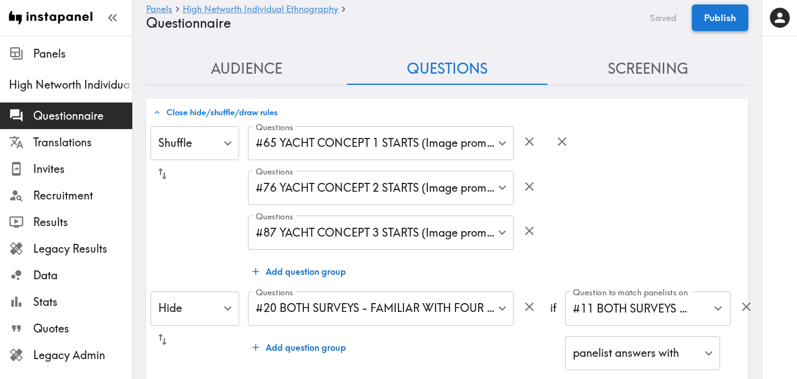
click at [724, 22] on button "Publish" at bounding box center [720, 17] width 56 height 27
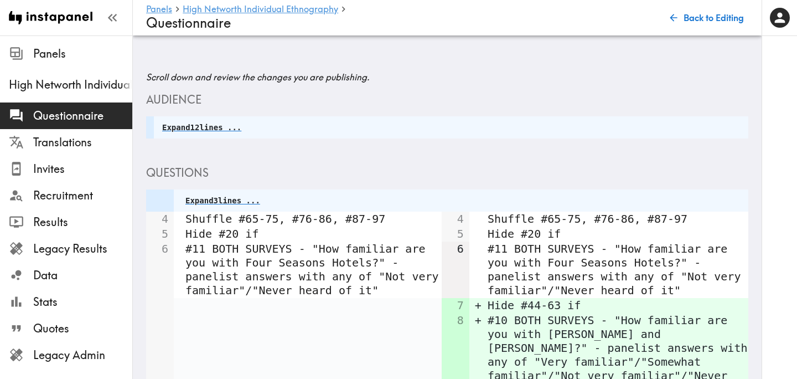
scroll to position [320, 0]
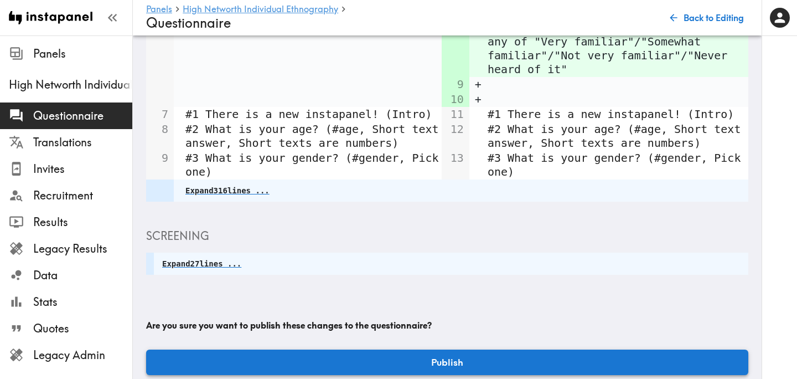
click at [407, 349] on button "Publish" at bounding box center [447, 361] width 602 height 25
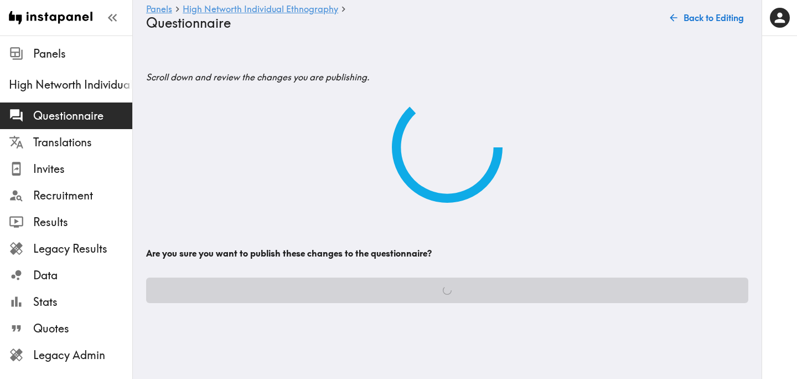
scroll to position [0, 0]
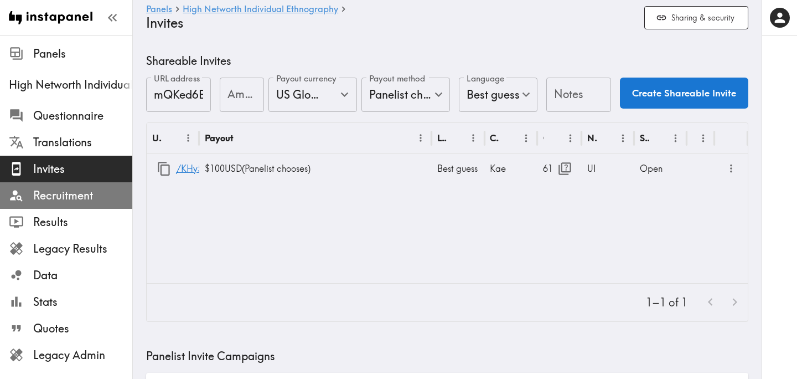
click at [62, 205] on div "Recruitment" at bounding box center [66, 195] width 132 height 29
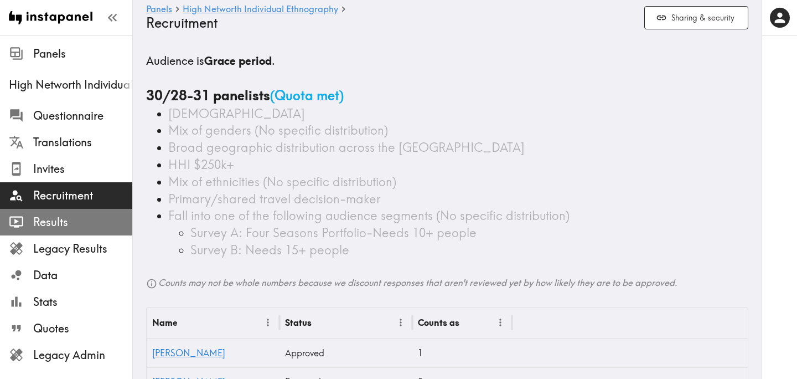
click at [74, 220] on span "Results" at bounding box center [82, 221] width 99 height 15
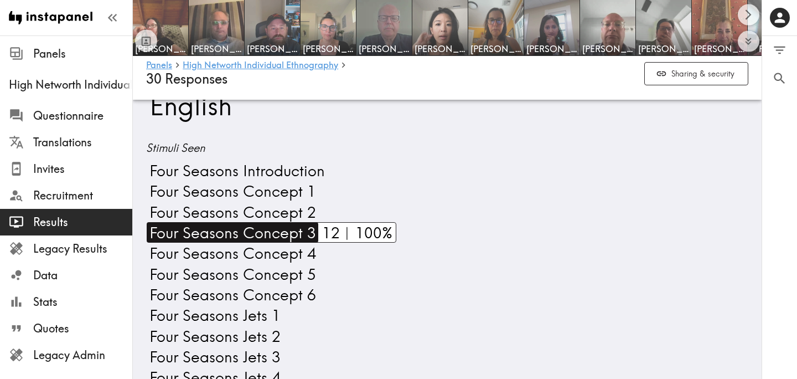
scroll to position [595, 0]
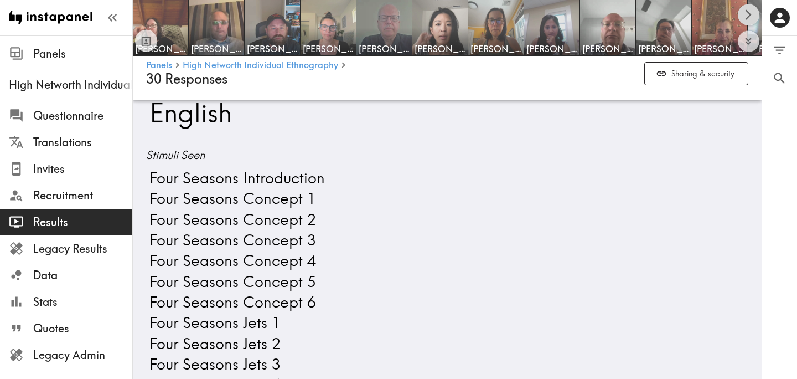
click at [747, 17] on icon "Scroll right" at bounding box center [748, 14] width 13 height 13
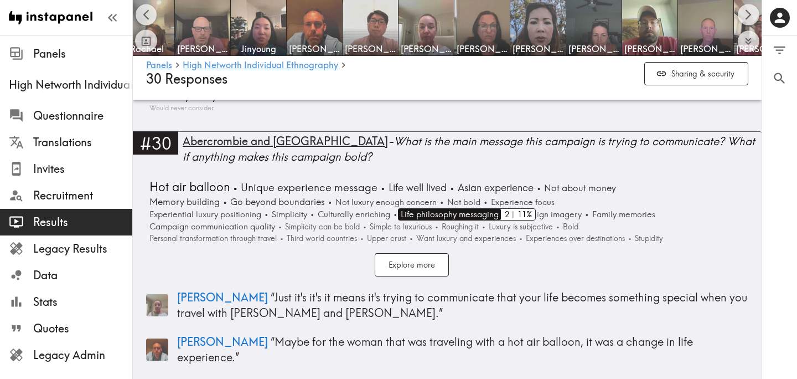
scroll to position [5149, 0]
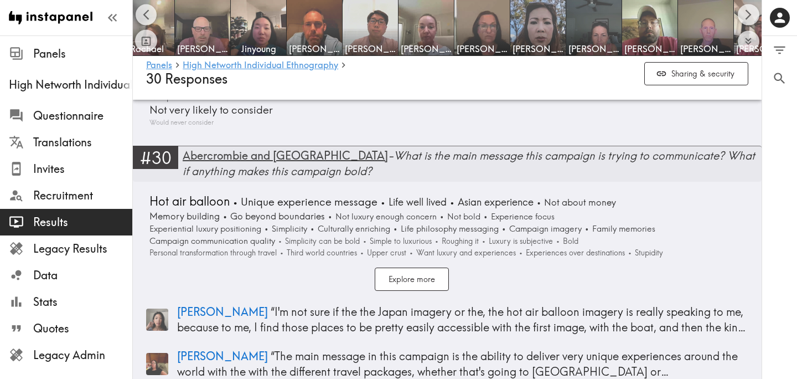
click at [398, 152] on div "Abercrombie and Kent - What is the main message this campaign is trying to comm…" at bounding box center [472, 163] width 579 height 31
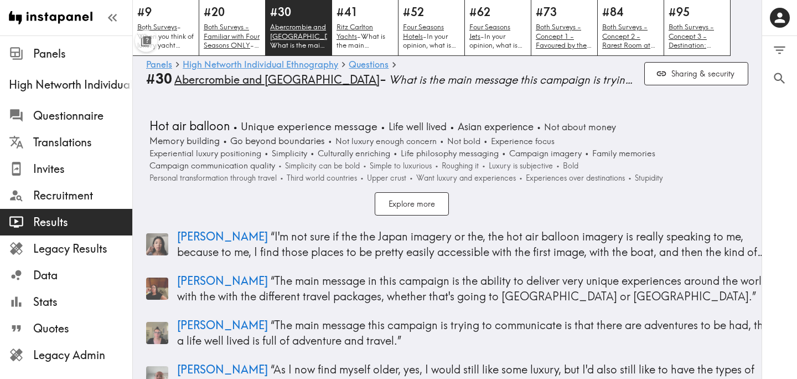
click at [273, 59] on div "Panels High Networth Individual Ethnography Questions #30 Abercrombie and Kent …" at bounding box center [447, 73] width 602 height 35
click at [277, 64] on link "High Networth Individual Ethnography" at bounding box center [261, 65] width 156 height 11
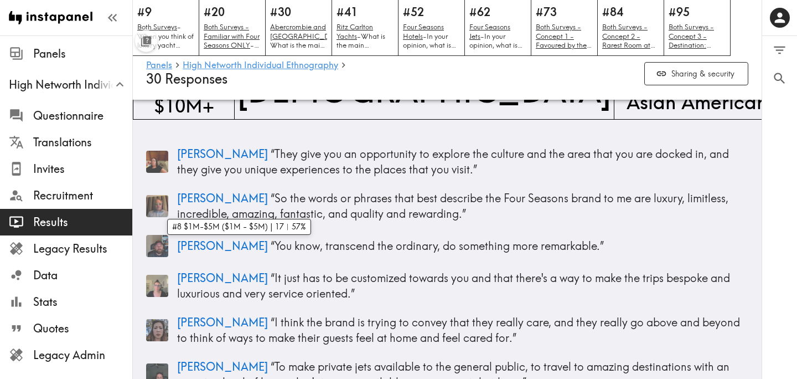
scroll to position [177, 0]
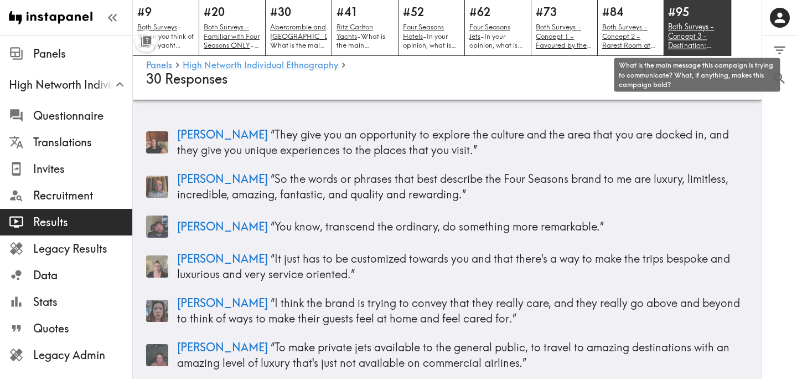
click at [693, 44] on u "Both Surveys - Concept 3 - Destination: Beyond" at bounding box center [691, 40] width 46 height 37
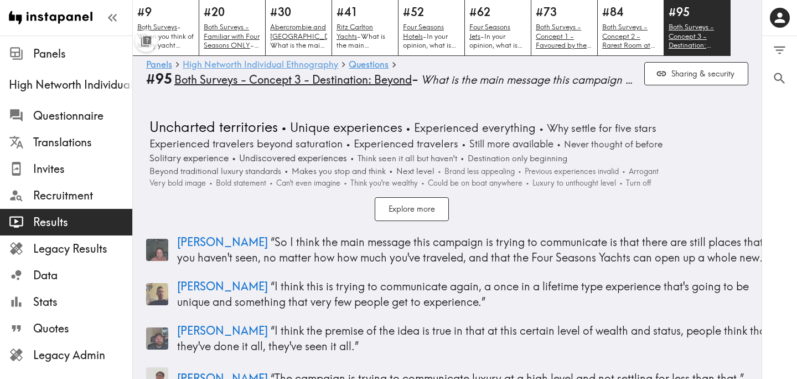
click at [247, 66] on link "High Networth Individual Ethnography" at bounding box center [261, 65] width 156 height 11
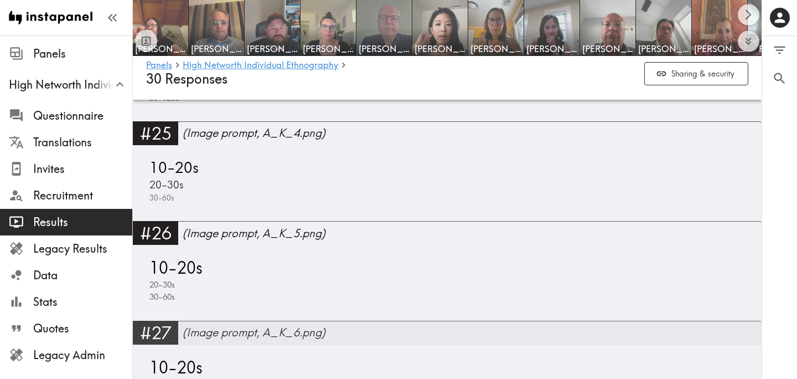
scroll to position [4624, 0]
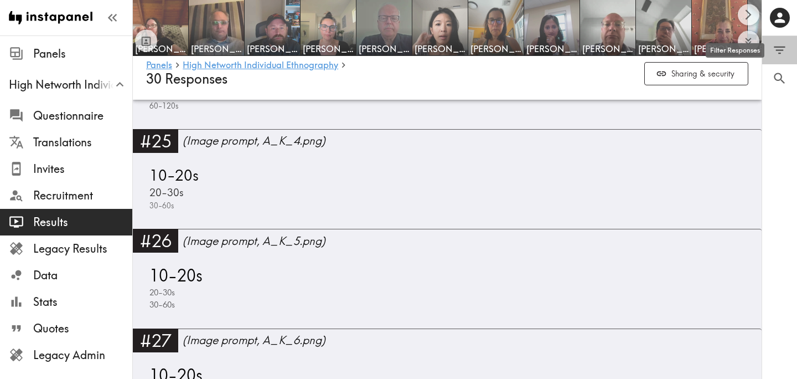
click at [783, 49] on icon "Filter Responses" at bounding box center [780, 50] width 12 height 8
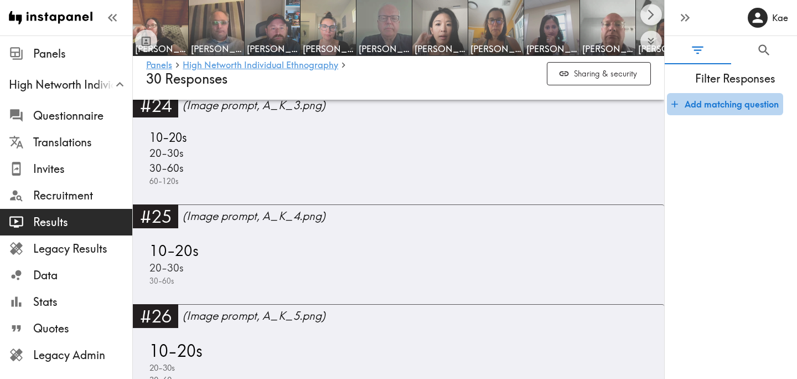
click at [716, 107] on button "Add matching question" at bounding box center [725, 104] width 116 height 22
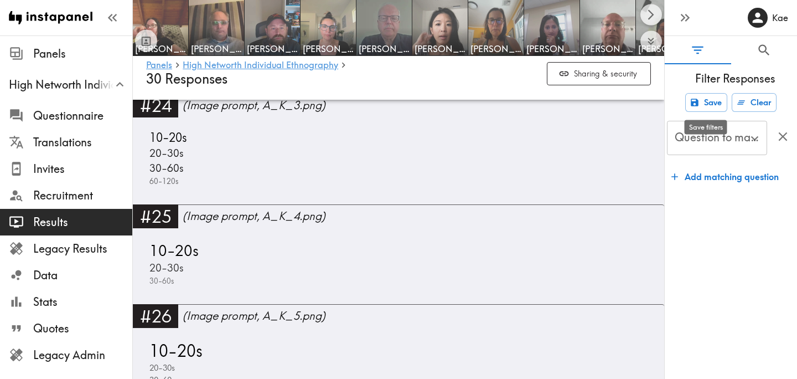
click at [708, 131] on div "Save filters" at bounding box center [706, 127] width 43 height 14
click at [711, 146] on input "Question to match panelists on" at bounding box center [709, 138] width 74 height 24
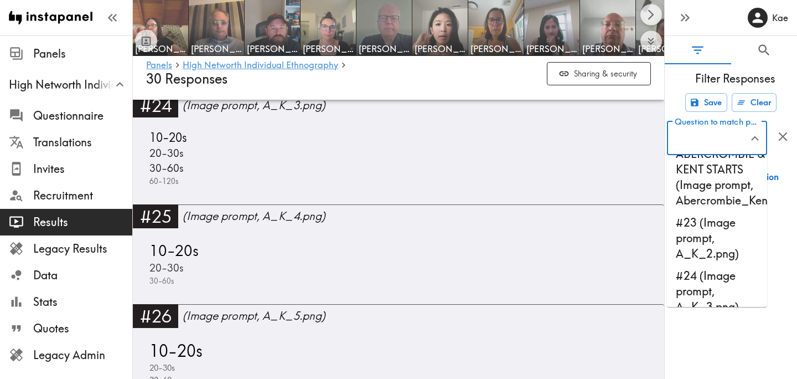
scroll to position [1558, 0]
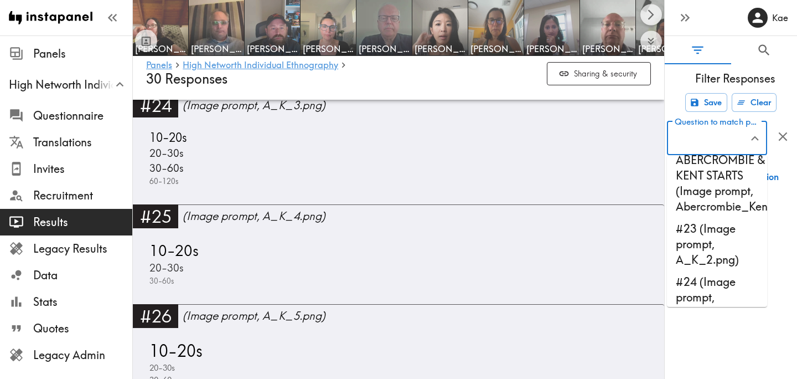
click at [707, 208] on li "#22 ABERCROMBIE & KENT STARTS (Image prompt, Abercrombie_Ken…" at bounding box center [717, 175] width 100 height 84
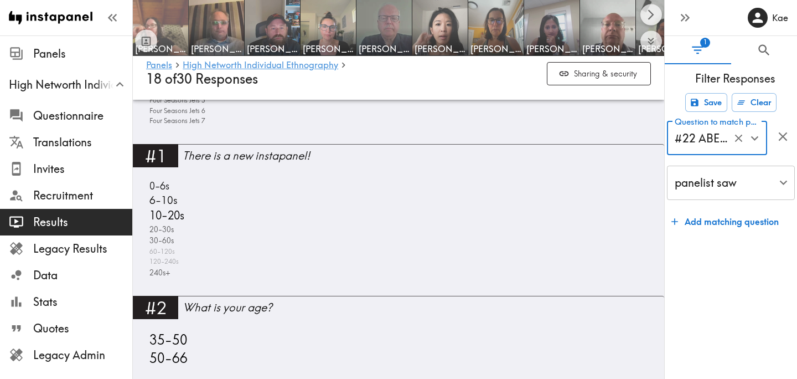
scroll to position [753, 0]
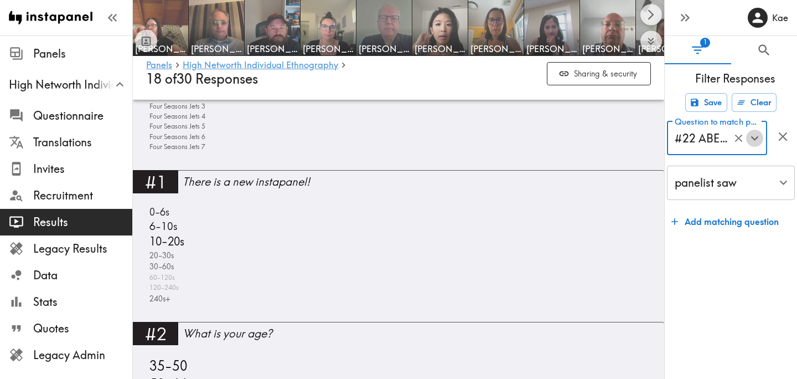
click at [755, 144] on icon "Open" at bounding box center [754, 138] width 15 height 15
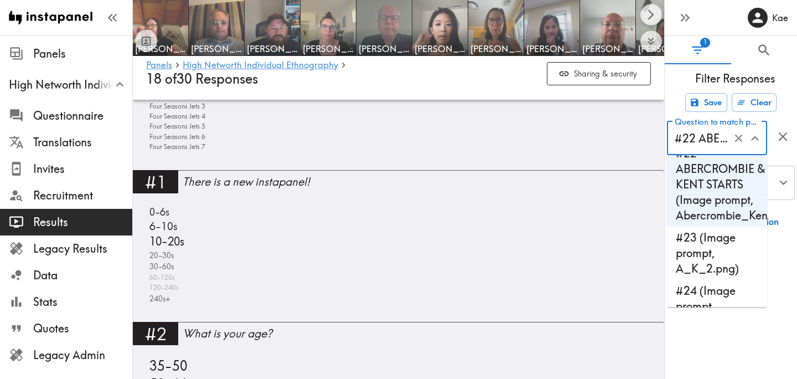
scroll to position [1550, 0]
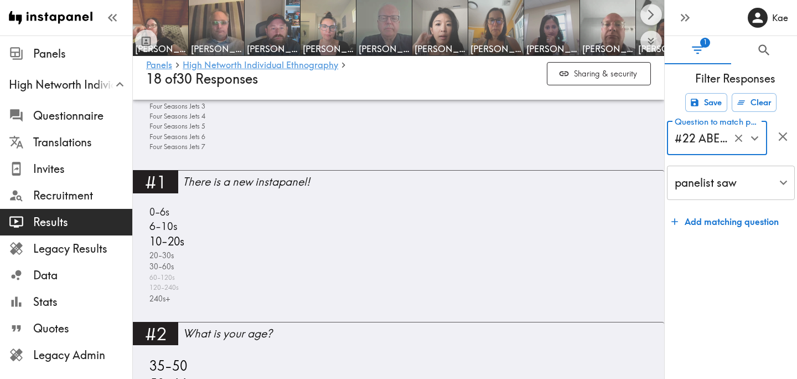
click at [754, 137] on icon "Open" at bounding box center [754, 138] width 15 height 15
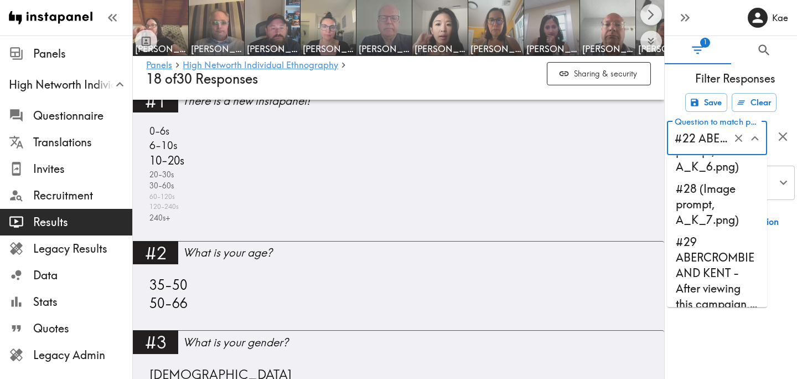
scroll to position [1863, 0]
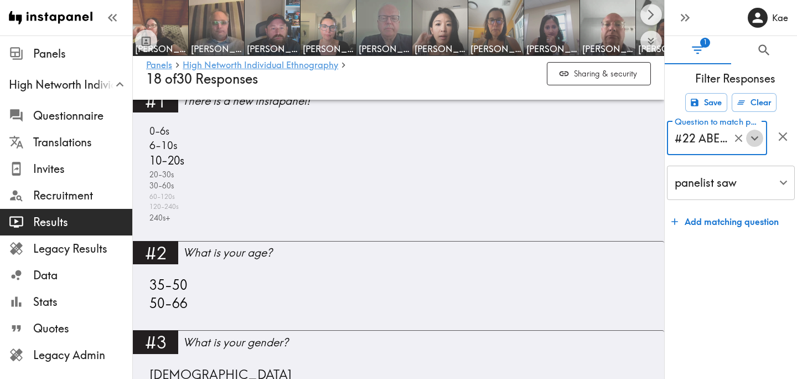
click at [756, 142] on icon "Open" at bounding box center [754, 138] width 15 height 15
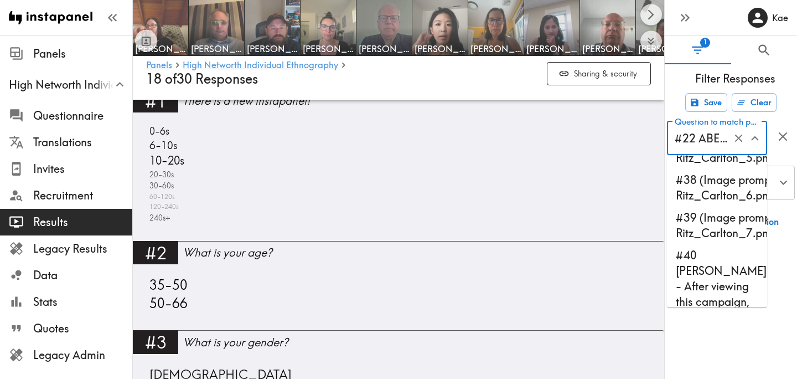
scroll to position [2541, 0]
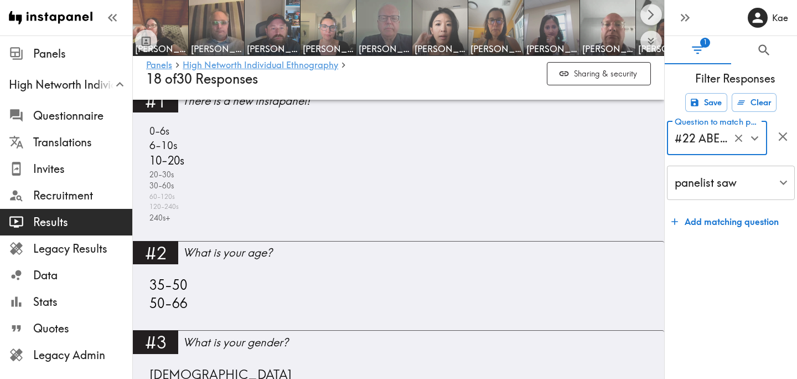
click at [753, 139] on icon "Open" at bounding box center [754, 138] width 15 height 15
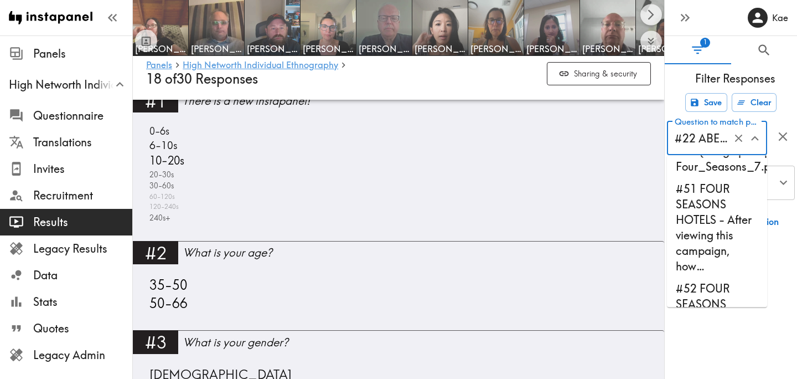
scroll to position [3241, 0]
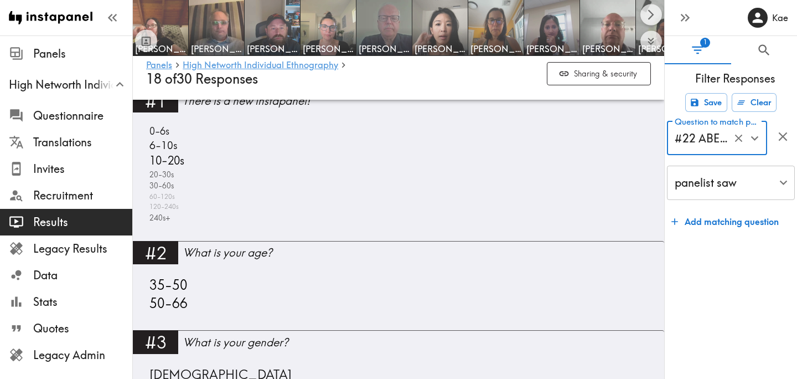
click at [755, 133] on icon "Open" at bounding box center [754, 138] width 15 height 15
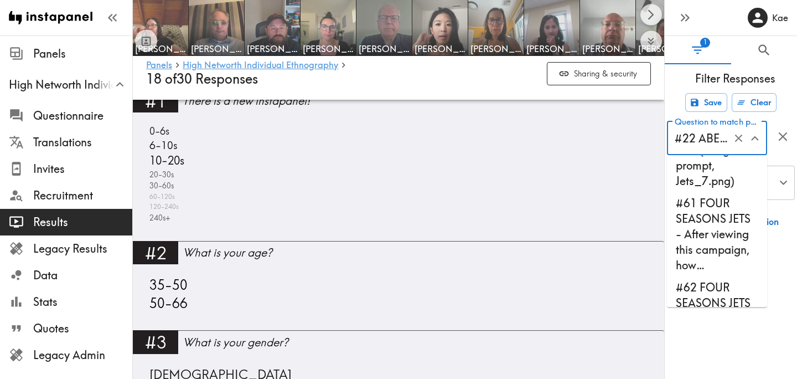
scroll to position [3943, 0]
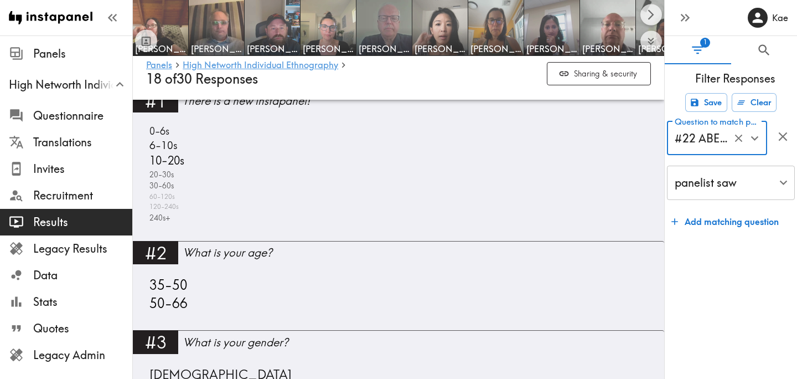
click at [755, 137] on icon "Open" at bounding box center [754, 138] width 8 height 4
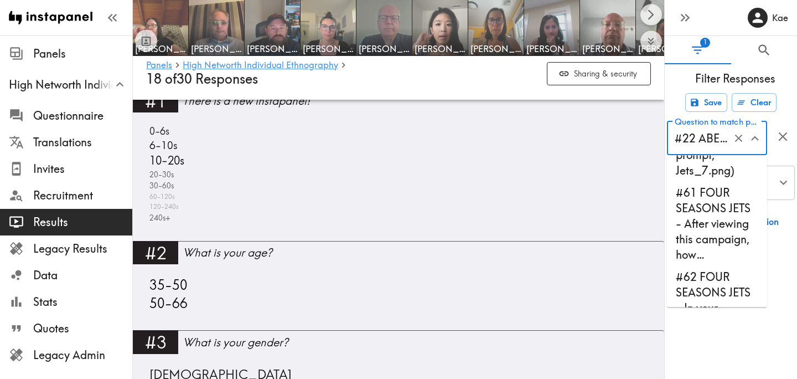
scroll to position [3936, 0]
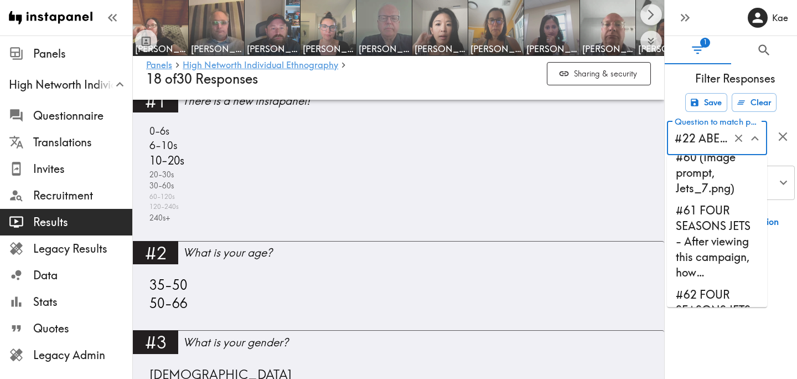
click at [696, 200] on li "#60 (Image prompt, Jets_7.png)" at bounding box center [717, 173] width 100 height 53
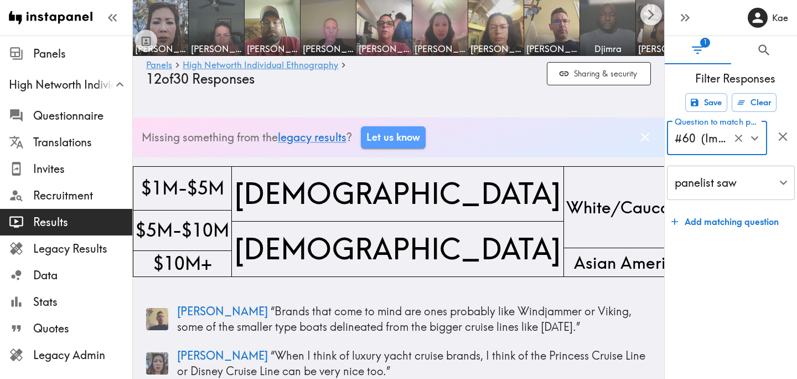
click at [758, 139] on icon "Open" at bounding box center [754, 138] width 15 height 15
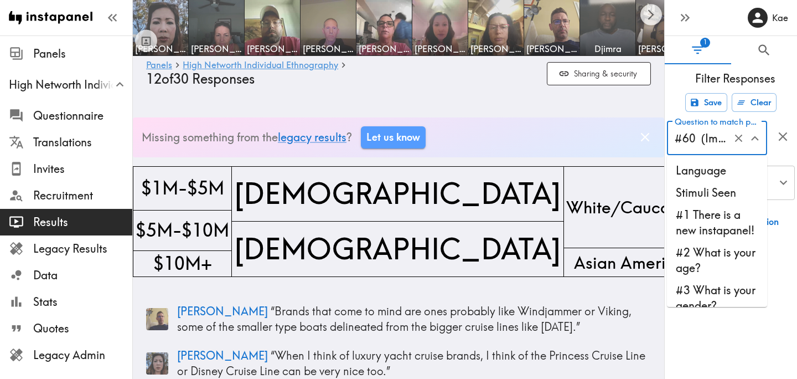
scroll to position [3860, 0]
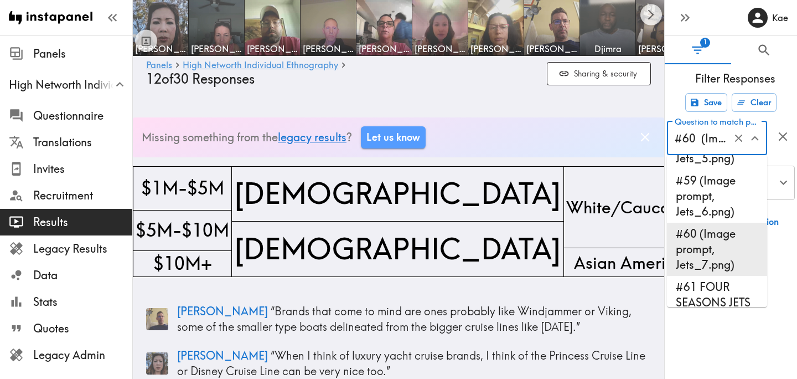
click at [758, 139] on icon "Close" at bounding box center [754, 138] width 8 height 4
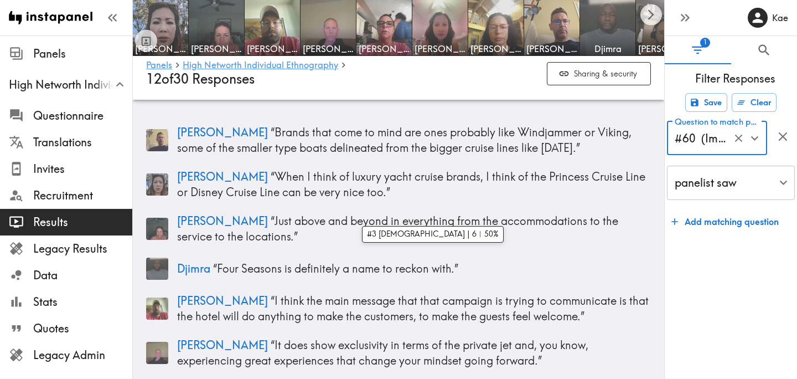
scroll to position [0, 0]
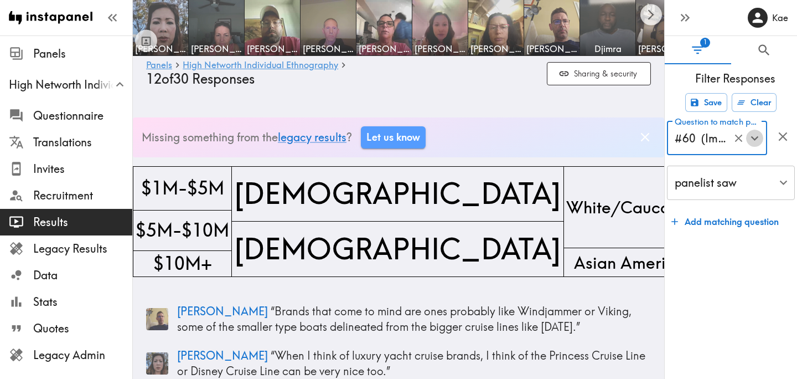
click at [753, 139] on icon "Open" at bounding box center [754, 138] width 15 height 15
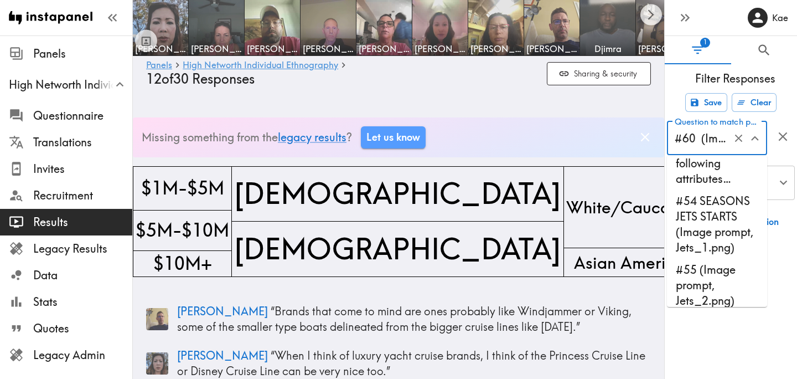
scroll to position [3556, 0]
click at [719, 251] on li "#54 SEASONS JETS STARTS (Image prompt, Jets_1.png)" at bounding box center [717, 225] width 100 height 69
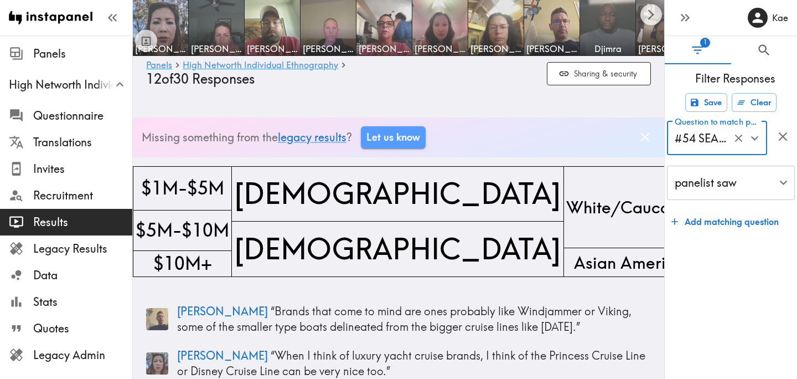
click at [756, 141] on icon "Open" at bounding box center [754, 138] width 15 height 15
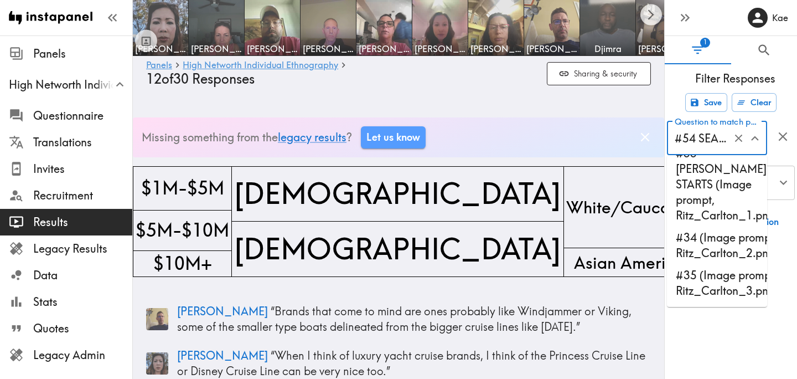
scroll to position [2338, 0]
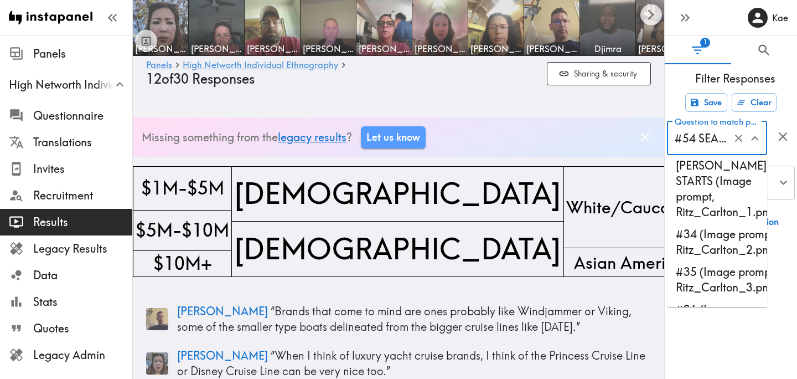
click at [704, 189] on li "#33 RITZ CARLTON. STARTS (Image prompt, Ritz_Carlton_1.png)" at bounding box center [717, 181] width 100 height 84
type input "#33 RITZ CARLTON. STARTS (Image prompt, Ritz_Carlton_1.png)"
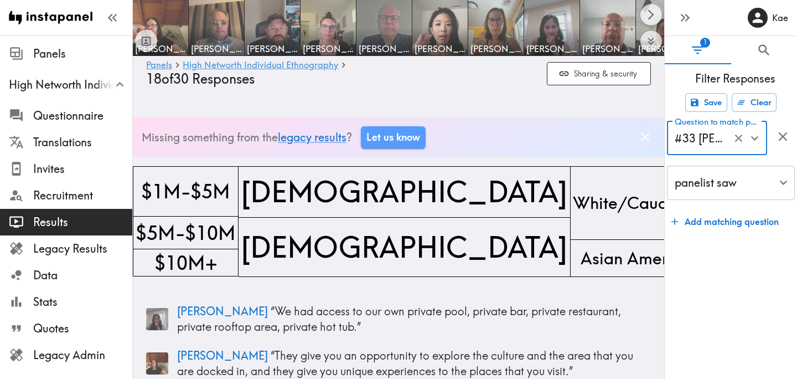
click at [758, 142] on icon "Open" at bounding box center [754, 138] width 15 height 15
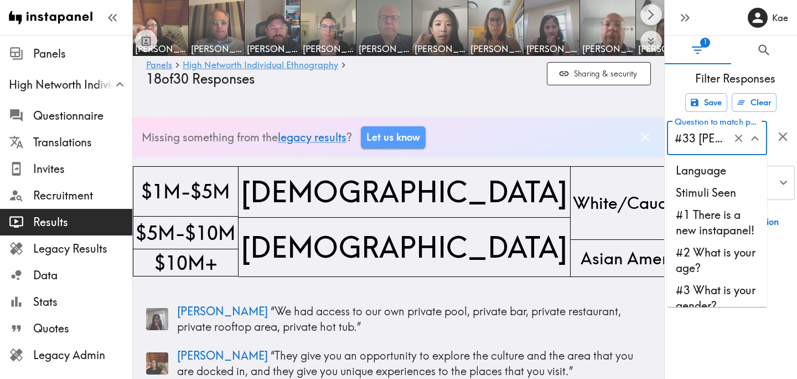
scroll to position [2255, 0]
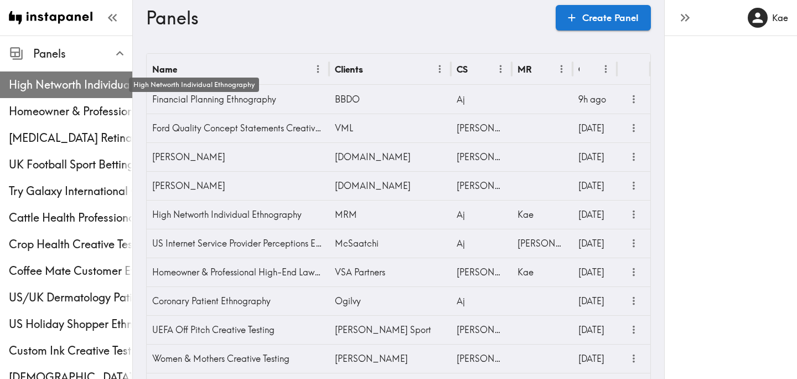
click at [70, 88] on span "High Networth Individual Ethnography" at bounding box center [70, 84] width 123 height 15
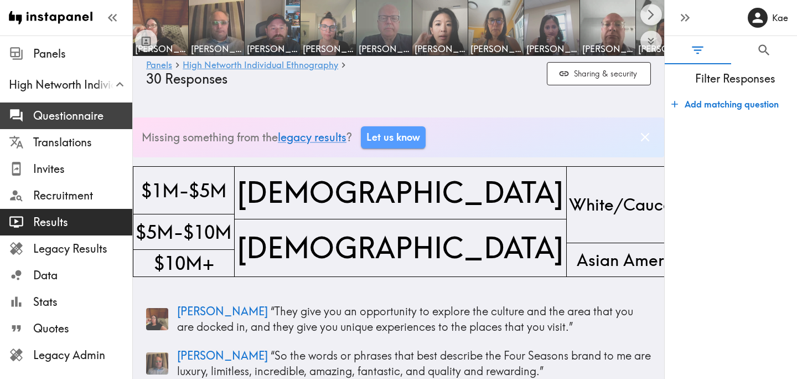
click at [79, 125] on span "Questionnaire" at bounding box center [82, 116] width 99 height 20
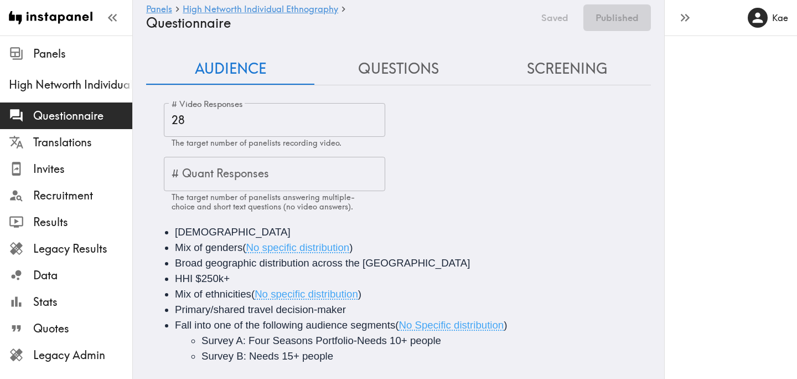
click at [406, 74] on button "Questions" at bounding box center [398, 69] width 168 height 32
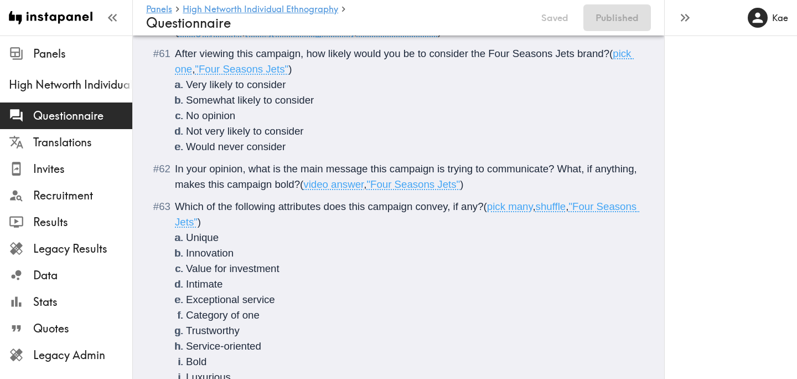
scroll to position [3879, 0]
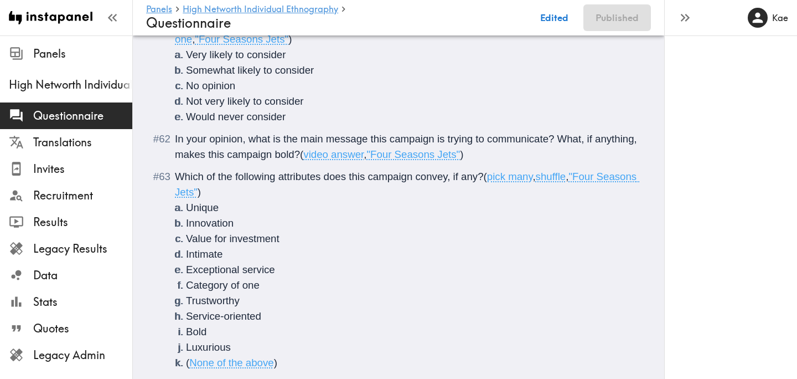
scroll to position [3912, 0]
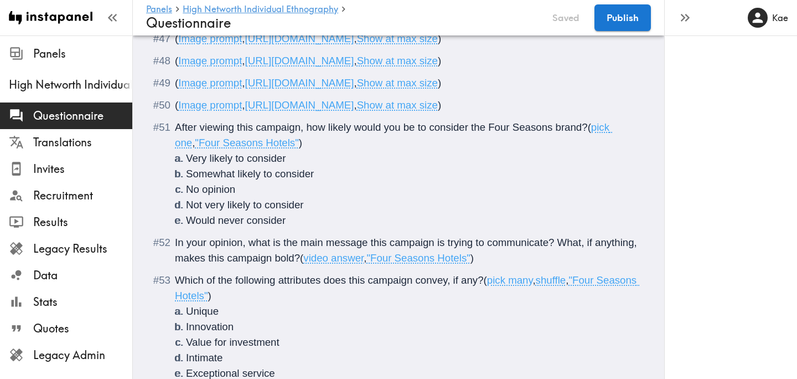
scroll to position [3296, 0]
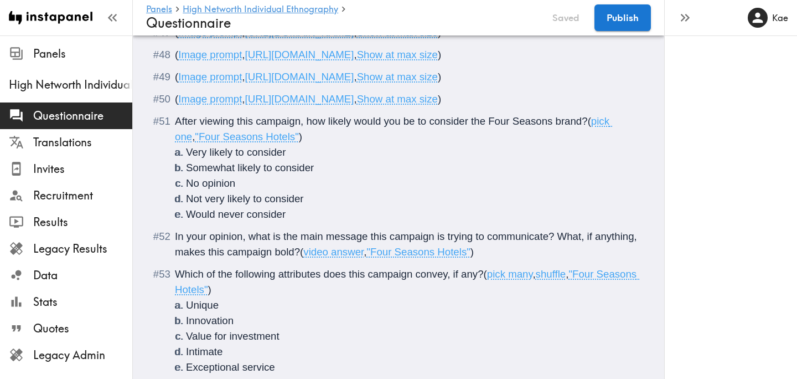
click at [357, 16] on span "Show at max size" at bounding box center [397, 10] width 81 height 12
click at [357, 38] on span "Show at max size" at bounding box center [397, 33] width 81 height 12
click at [357, 60] on span "Show at max size" at bounding box center [397, 55] width 81 height 12
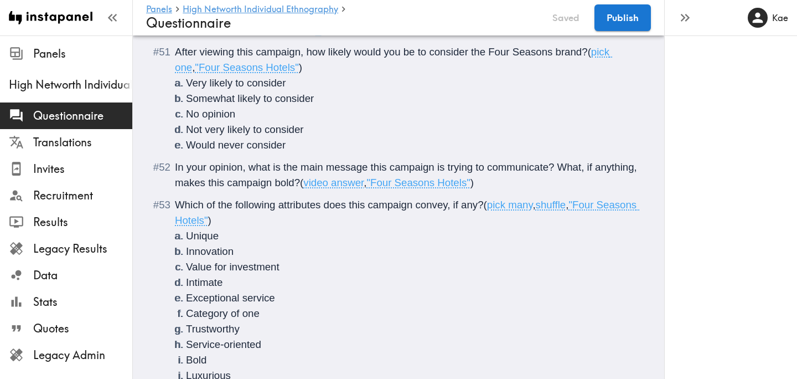
scroll to position [3363, 0]
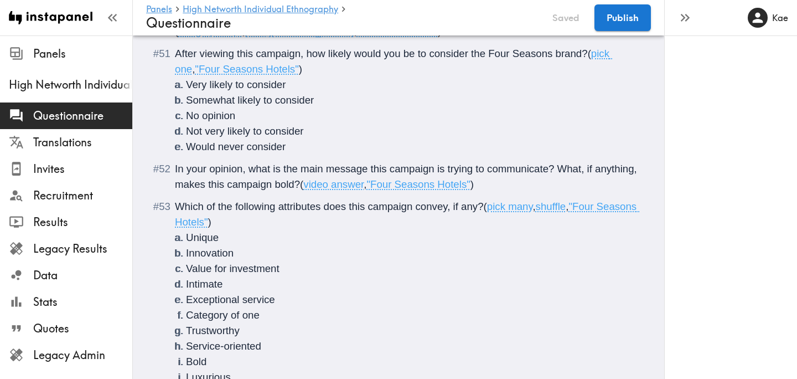
click at [357, 15] on span "Show at max size" at bounding box center [397, 9] width 81 height 12
click at [438, 37] on span ")" at bounding box center [439, 31] width 3 height 12
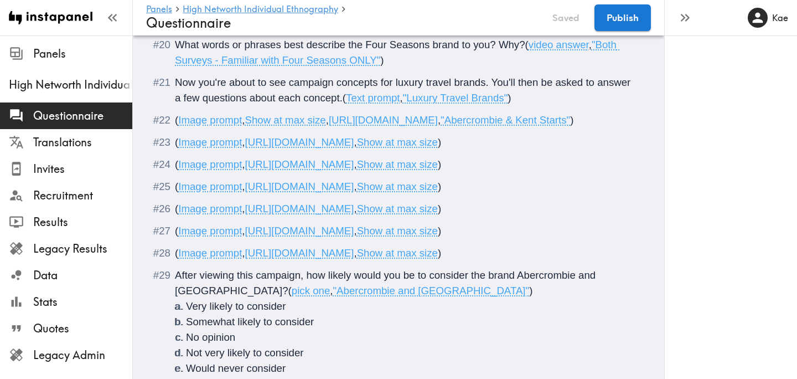
scroll to position [1867, 0]
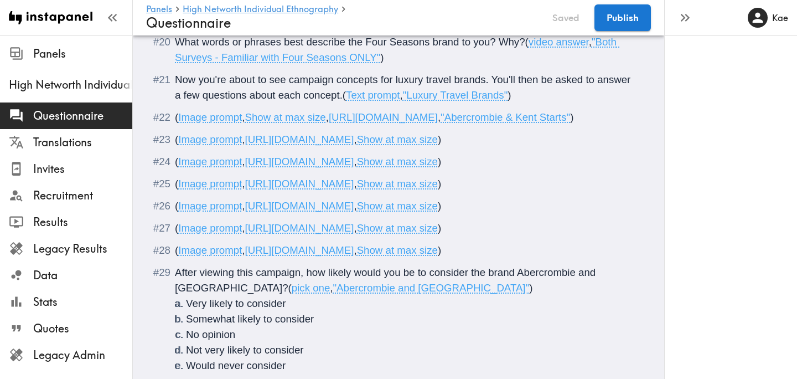
click at [438, 145] on span "Show at max size" at bounding box center [397, 139] width 81 height 12
click at [438, 167] on span "Show at max size" at bounding box center [397, 162] width 81 height 12
click at [438, 189] on span "Show at max size" at bounding box center [397, 184] width 81 height 12
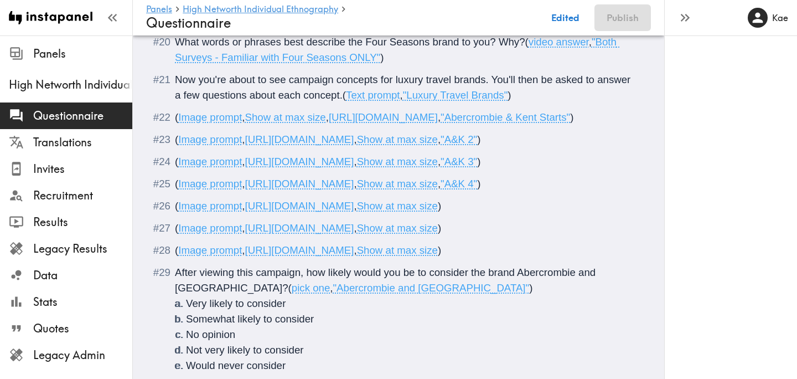
click at [438, 211] on span ")" at bounding box center [439, 206] width 3 height 12
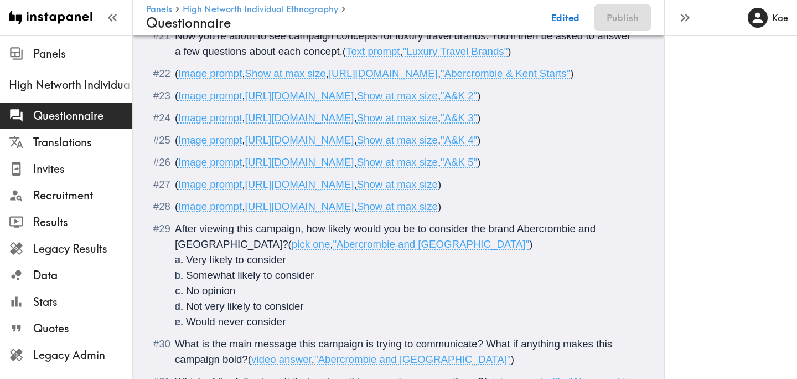
scroll to position [1913, 0]
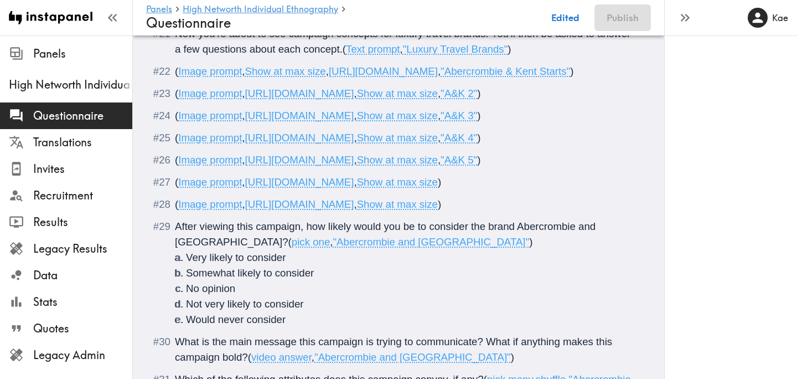
click at [441, 188] on span ")" at bounding box center [439, 182] width 3 height 12
click at [357, 210] on span "Show at max size" at bounding box center [397, 204] width 81 height 12
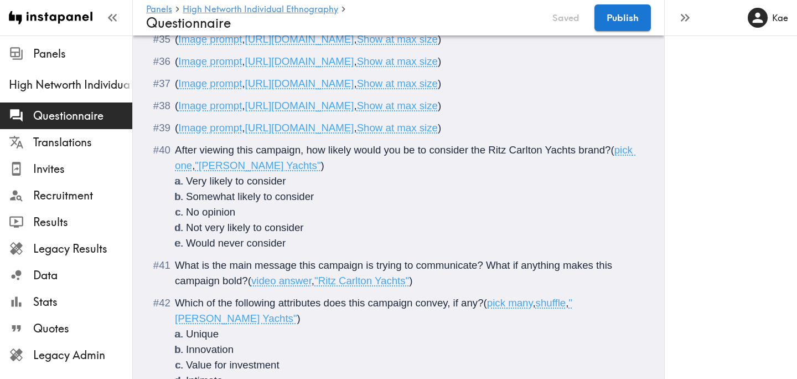
scroll to position [2641, 0]
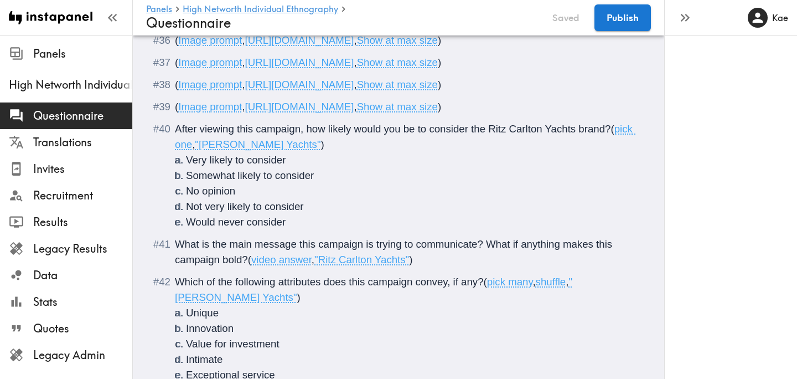
click at [357, 24] on span "Show at max size" at bounding box center [397, 18] width 81 height 12
click at [357, 46] on span "Show at max size" at bounding box center [397, 40] width 81 height 12
click at [357, 68] on span "Show at max size" at bounding box center [397, 62] width 81 height 12
click at [357, 90] on span "Show at max size" at bounding box center [397, 85] width 81 height 12
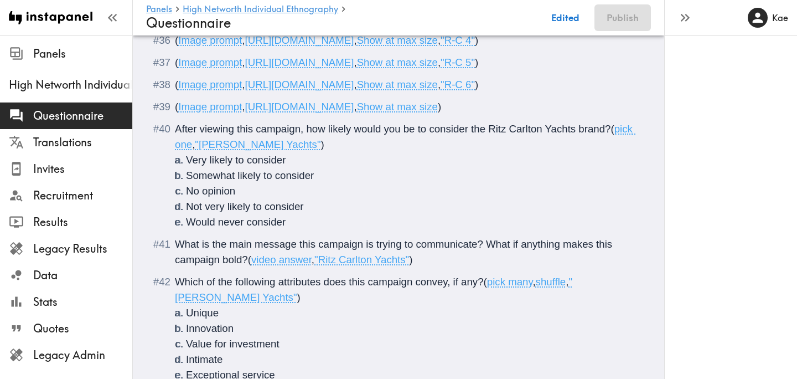
click at [438, 112] on span ")" at bounding box center [439, 107] width 3 height 12
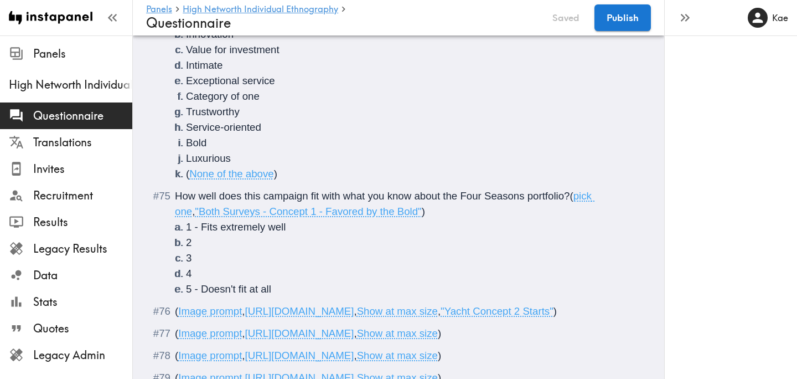
scroll to position [4664, 0]
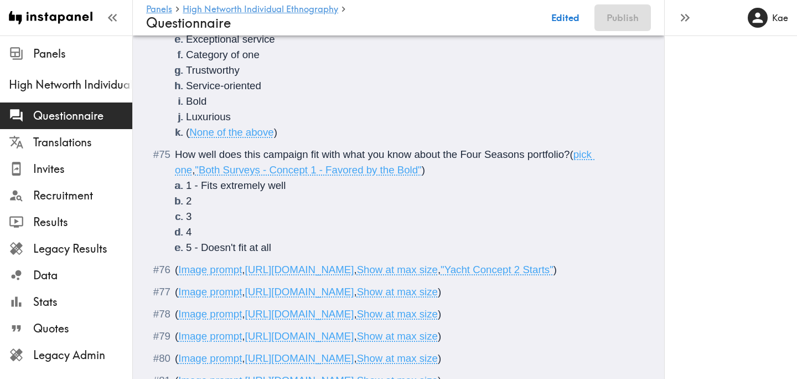
scroll to position [4711, 0]
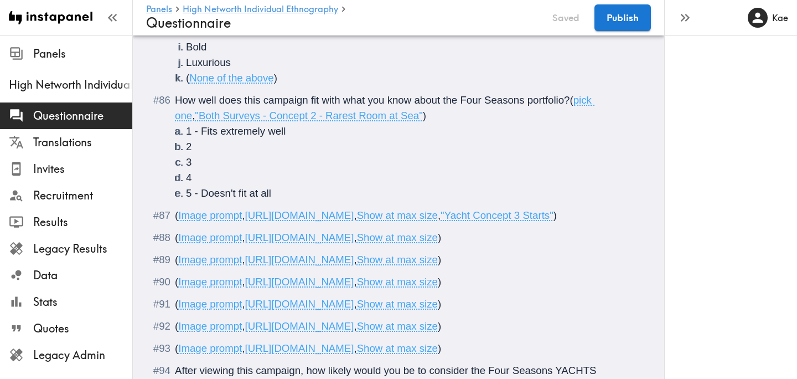
scroll to position [5390, 0]
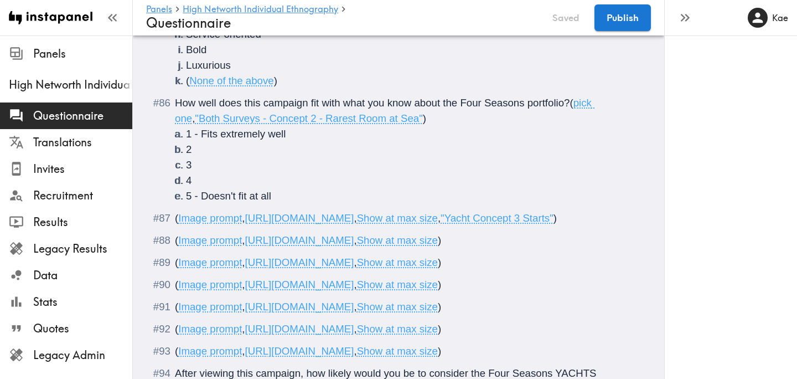
drag, startPoint x: 312, startPoint y: 129, endPoint x: 239, endPoint y: 127, distance: 73.6
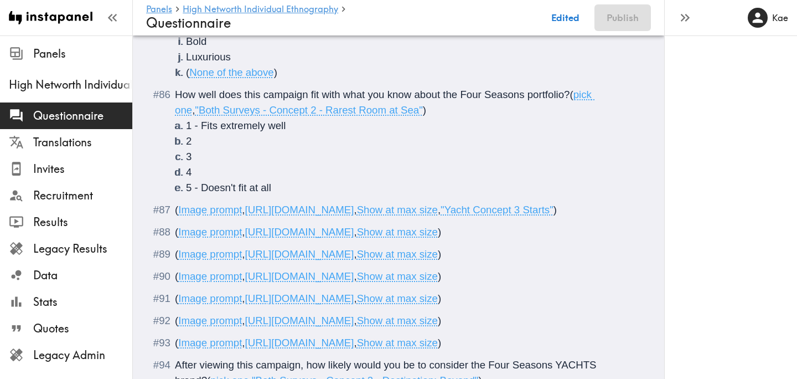
scroll to position [5387, 0]
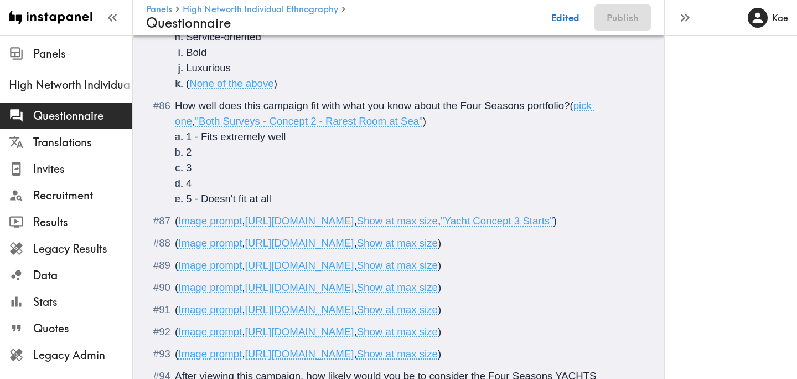
drag, startPoint x: 329, startPoint y: 134, endPoint x: 238, endPoint y: 133, distance: 90.8
copy span "Rarest Room at Sea"
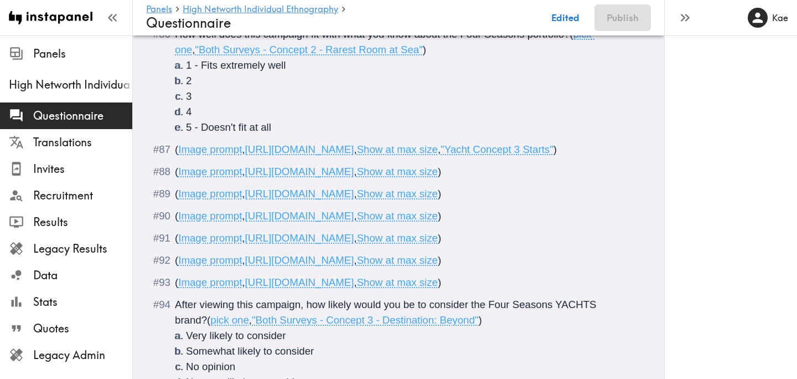
scroll to position [5461, 0]
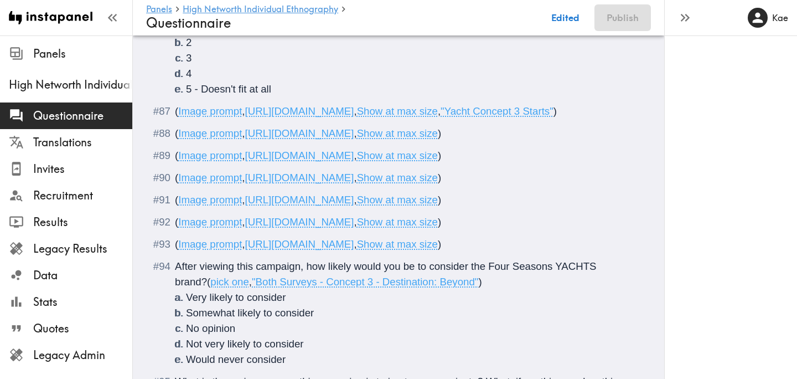
scroll to position [5507, 0]
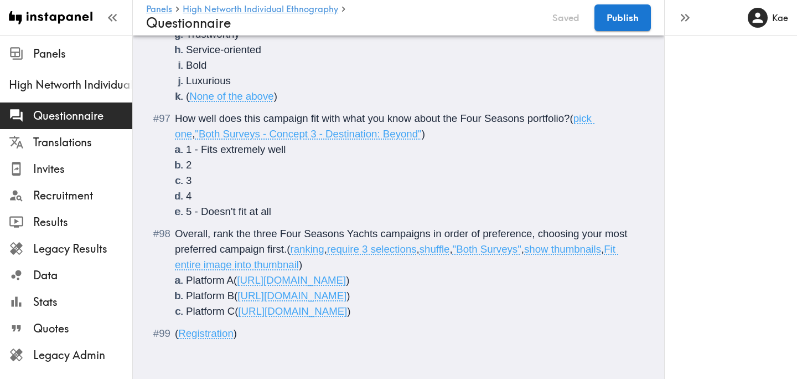
scroll to position [6102, 0]
drag, startPoint x: 301, startPoint y: 159, endPoint x: 227, endPoint y: 158, distance: 73.1
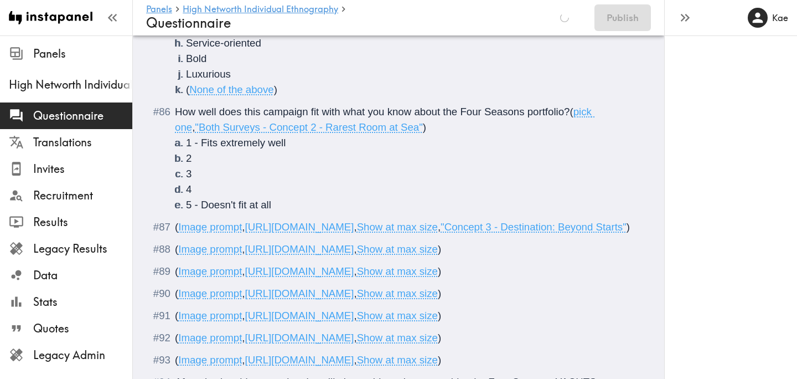
scroll to position [5374, 0]
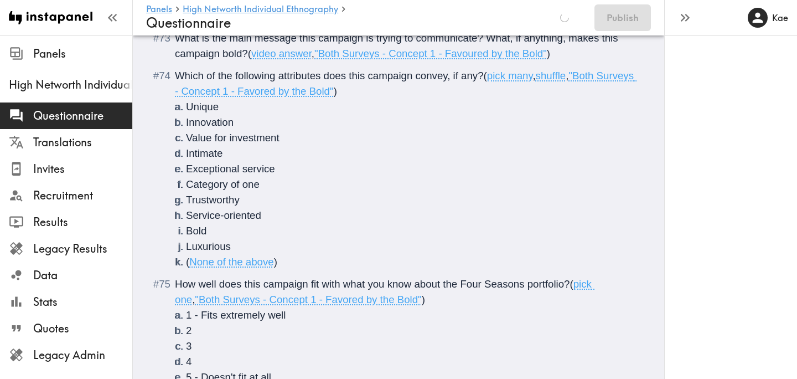
scroll to position [4575, 0]
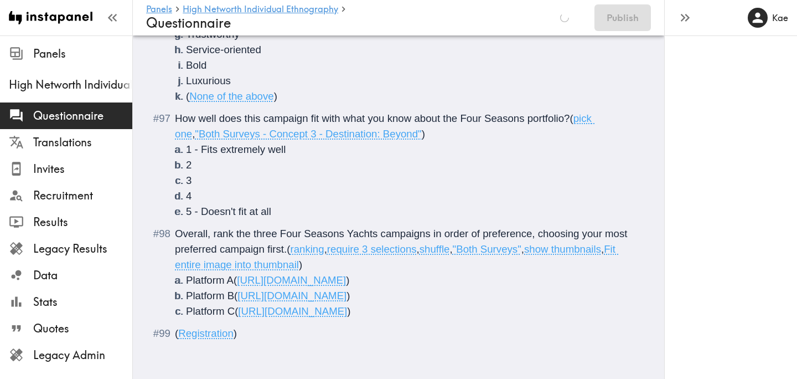
scroll to position [6170, 0]
drag, startPoint x: 307, startPoint y: 129, endPoint x: 199, endPoint y: 127, distance: 107.4
copy span ""Destination: Beyond 2""
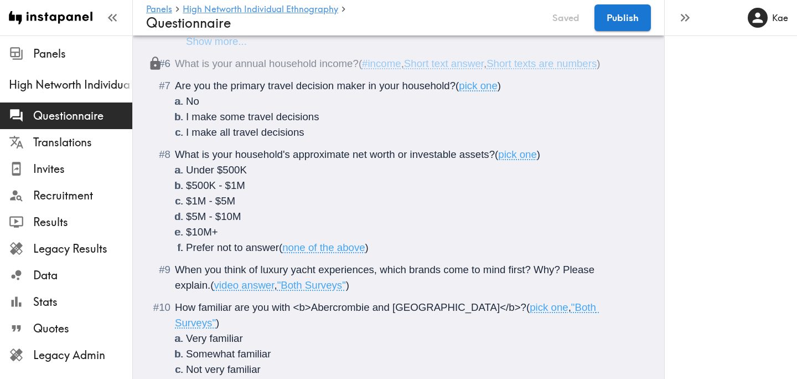
scroll to position [0, 0]
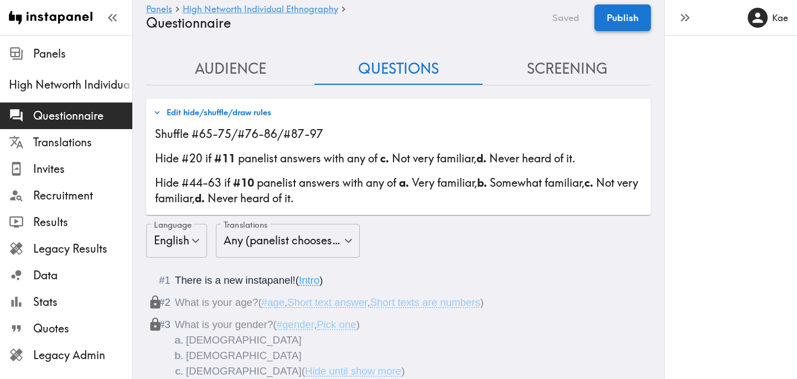
click at [643, 18] on button "Publish" at bounding box center [622, 17] width 56 height 27
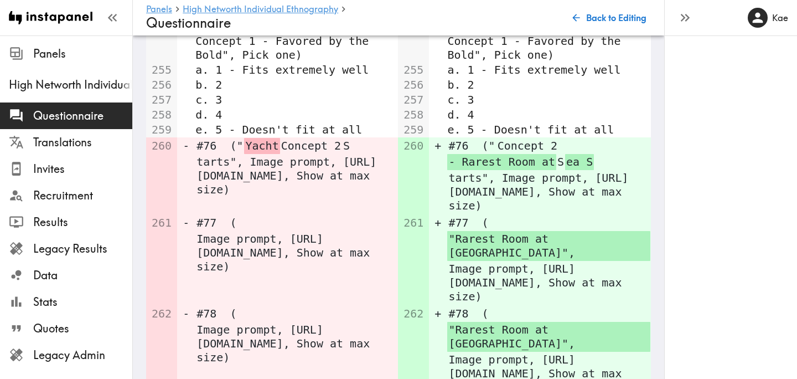
scroll to position [4465, 0]
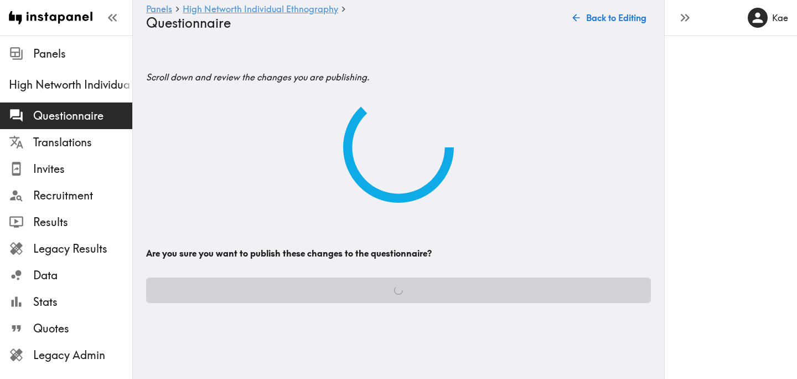
scroll to position [0, 0]
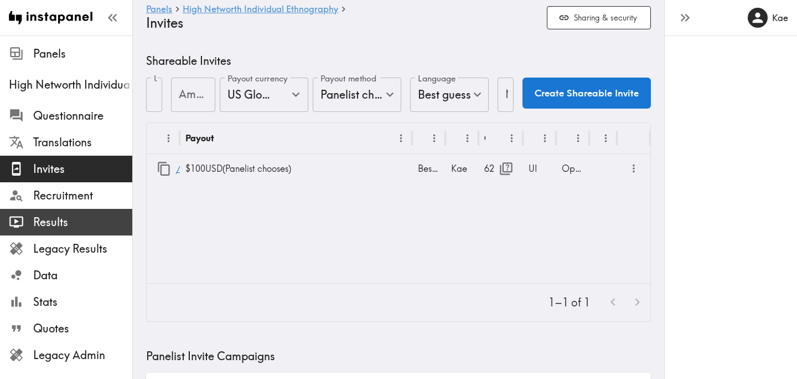
click at [82, 208] on div "Results" at bounding box center [66, 222] width 132 height 29
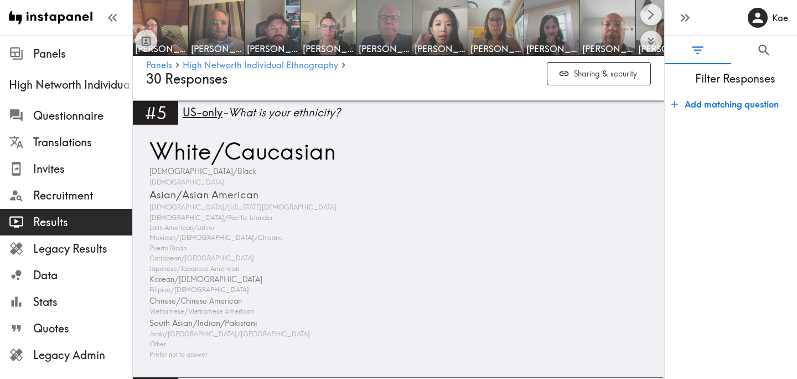
scroll to position [1196, 0]
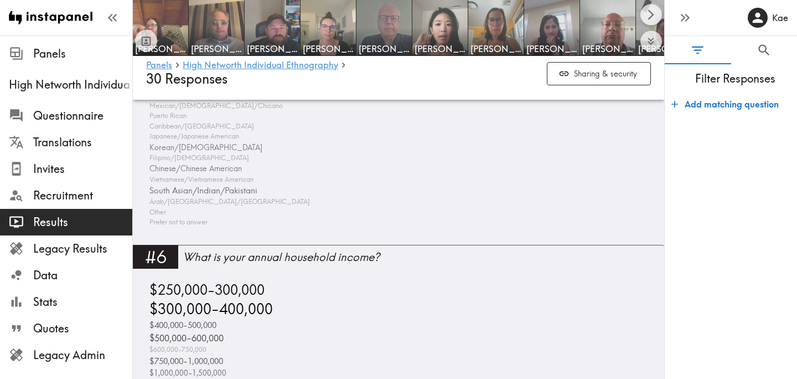
scroll to position [1720, 0]
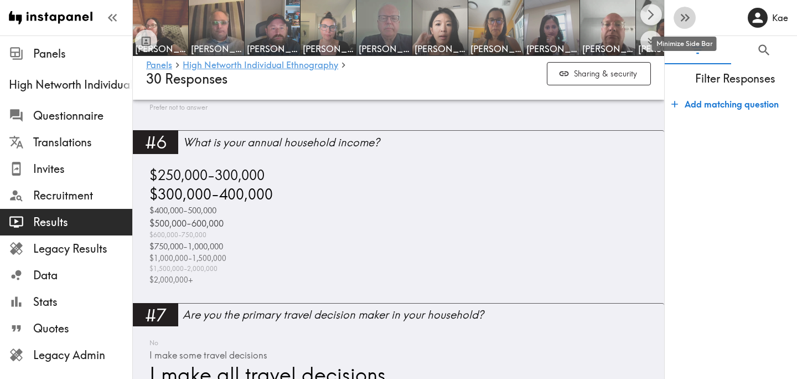
click at [687, 23] on icon "button" at bounding box center [684, 17] width 15 height 15
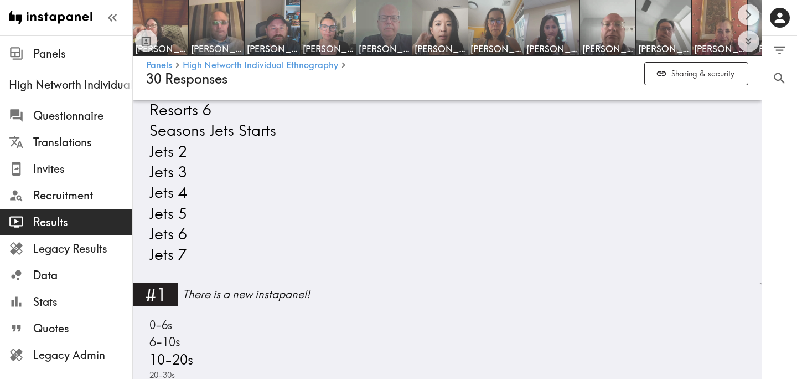
scroll to position [838, 0]
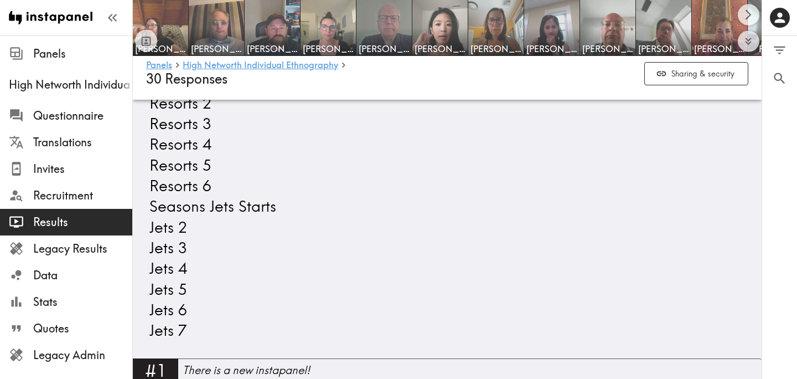
scroll to position [763, 0]
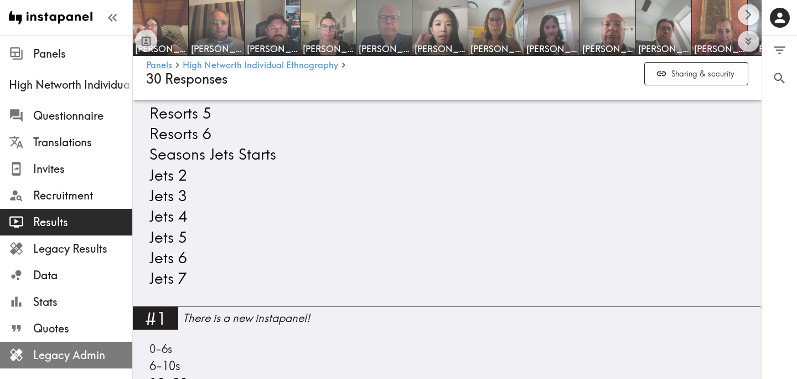
click at [76, 353] on span "Legacy Admin" at bounding box center [82, 354] width 99 height 15
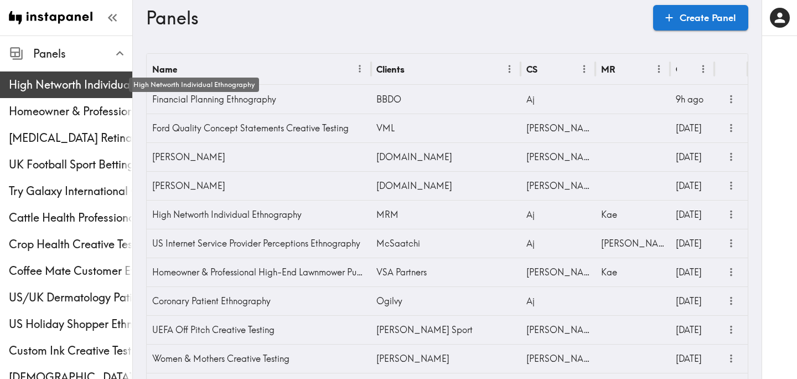
click at [66, 87] on span "High Networth Individual Ethnography" at bounding box center [70, 84] width 123 height 15
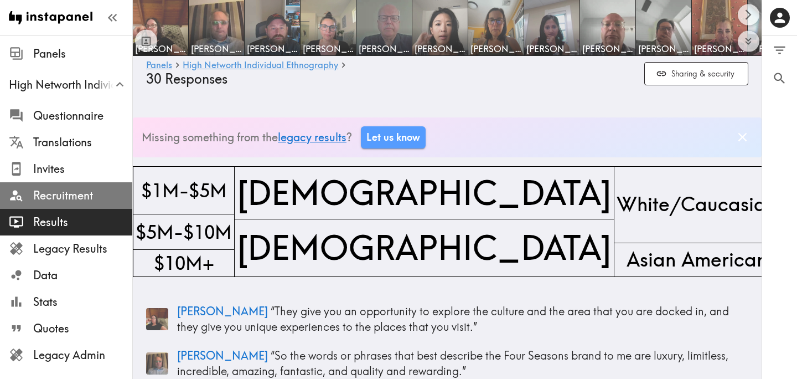
click at [72, 202] on span "Recruitment" at bounding box center [82, 195] width 99 height 15
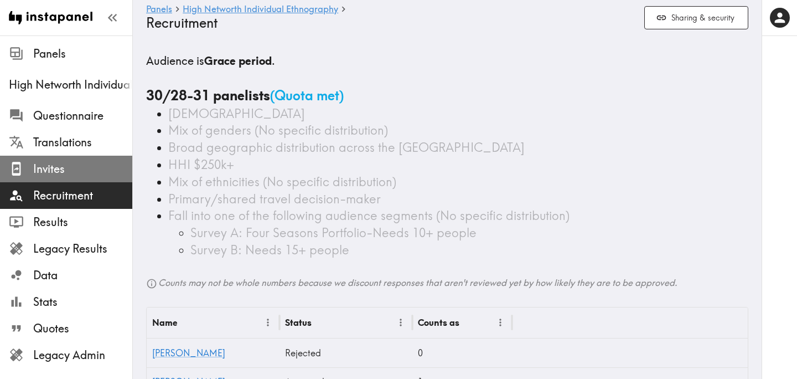
click at [59, 169] on span "Invites" at bounding box center [82, 168] width 99 height 15
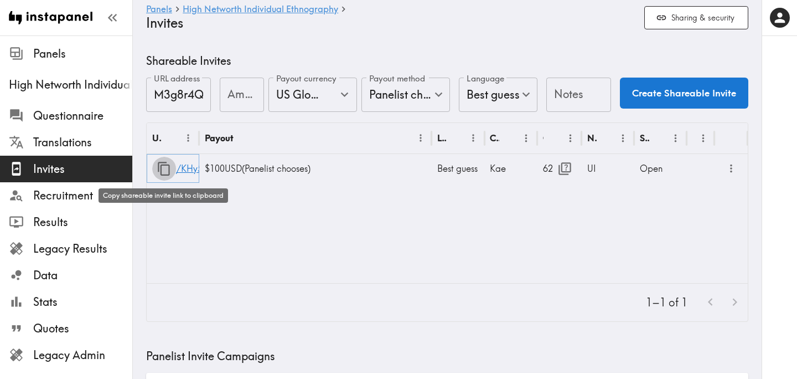
click at [162, 168] on icon "button" at bounding box center [164, 168] width 15 height 15
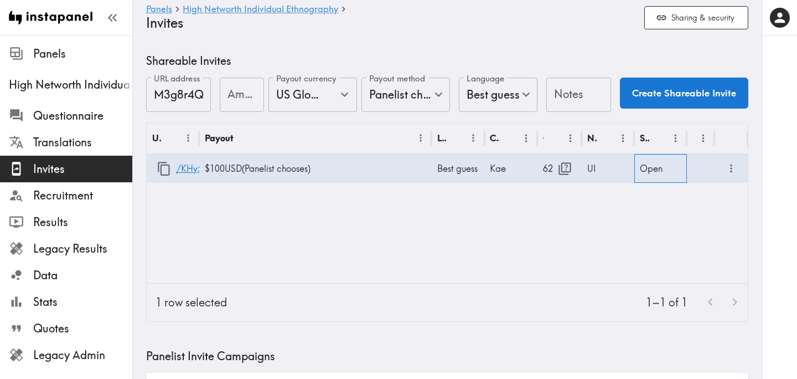
click at [649, 170] on div "Open" at bounding box center [660, 168] width 53 height 29
click at [656, 236] on li "Closed" at bounding box center [660, 226] width 53 height 22
type input "Closed"
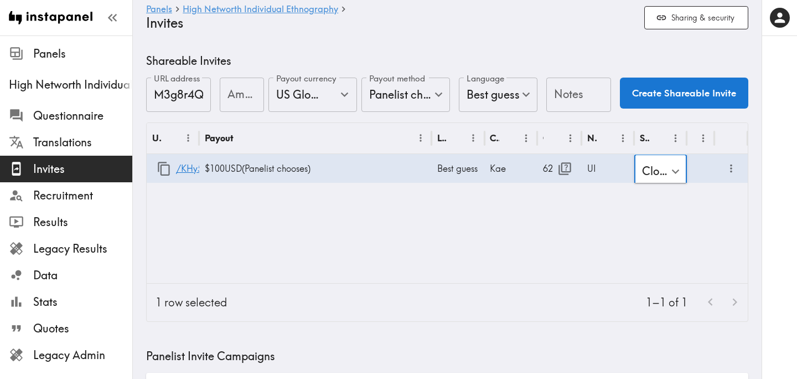
click at [585, 235] on div "URL Payout Language Creator Opens Notes Status /KHy5dBYNi $100 USD ( Panelist c…" at bounding box center [447, 203] width 601 height 160
